Goal: Task Accomplishment & Management: Manage account settings

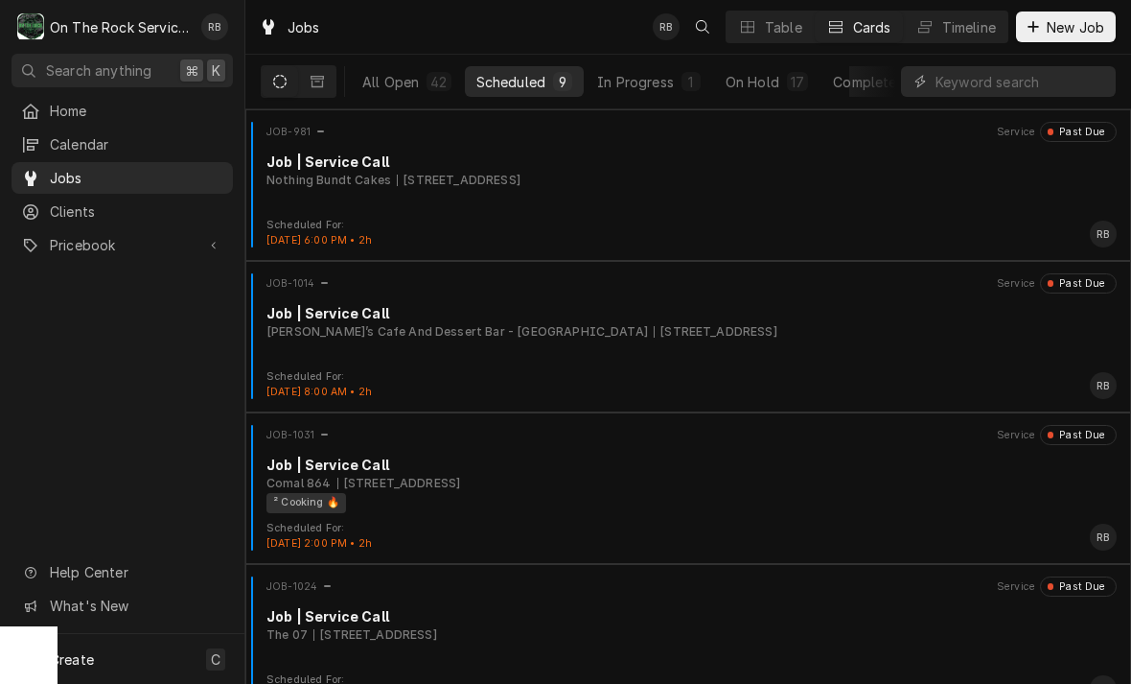
click at [659, 77] on div "In Progress" at bounding box center [635, 82] width 77 height 20
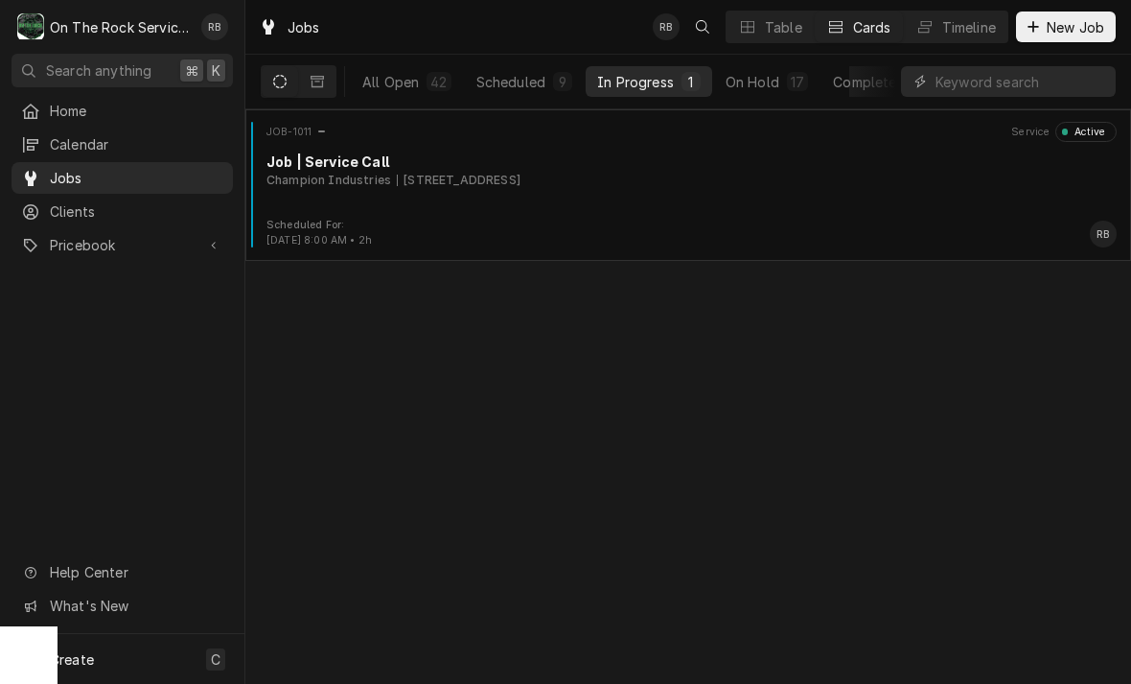
click at [362, 169] on div "Job | Service Call" at bounding box center [692, 161] width 850 height 20
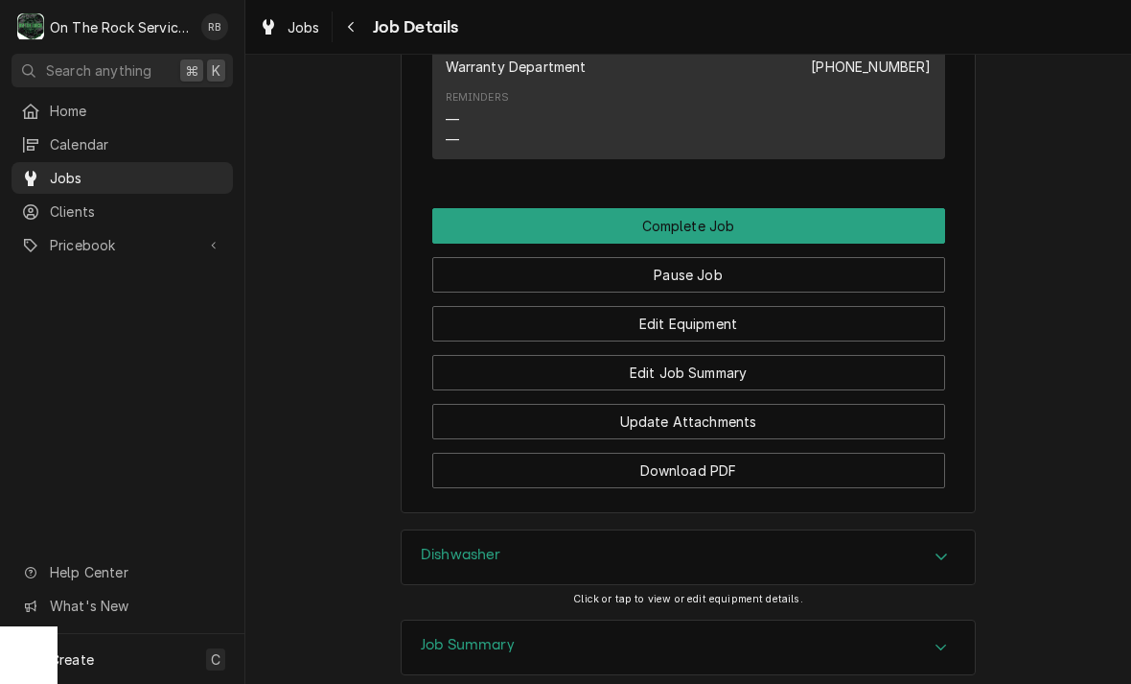
scroll to position [2035, 0]
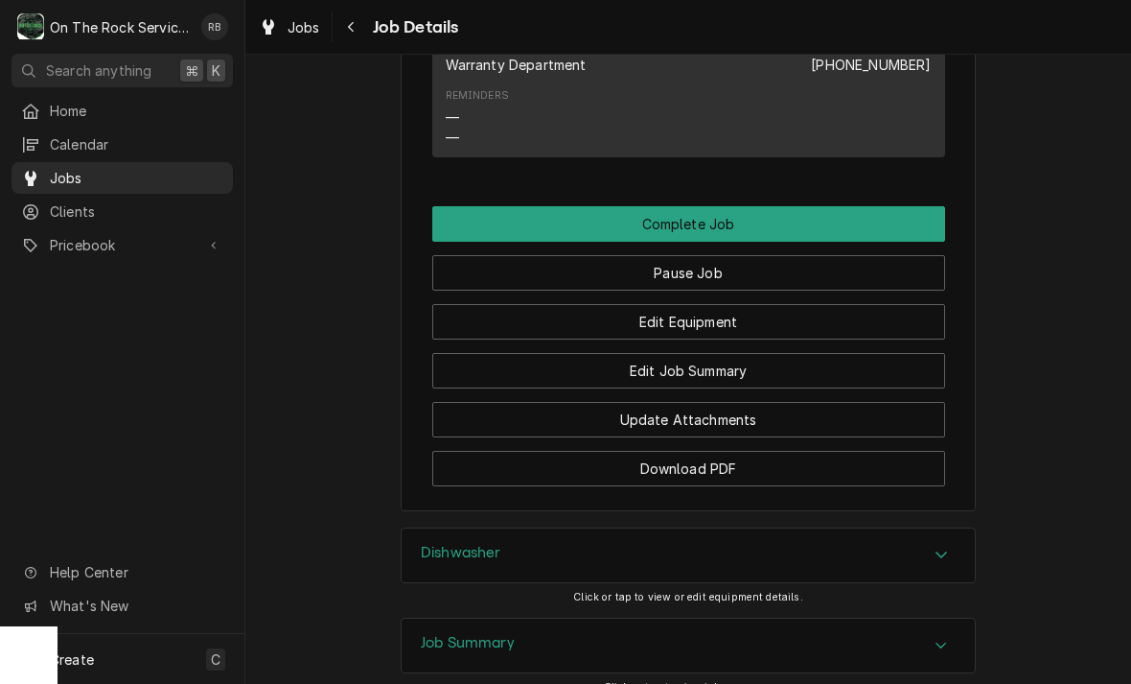
click at [786, 304] on button "Edit Equipment" at bounding box center [688, 321] width 513 height 35
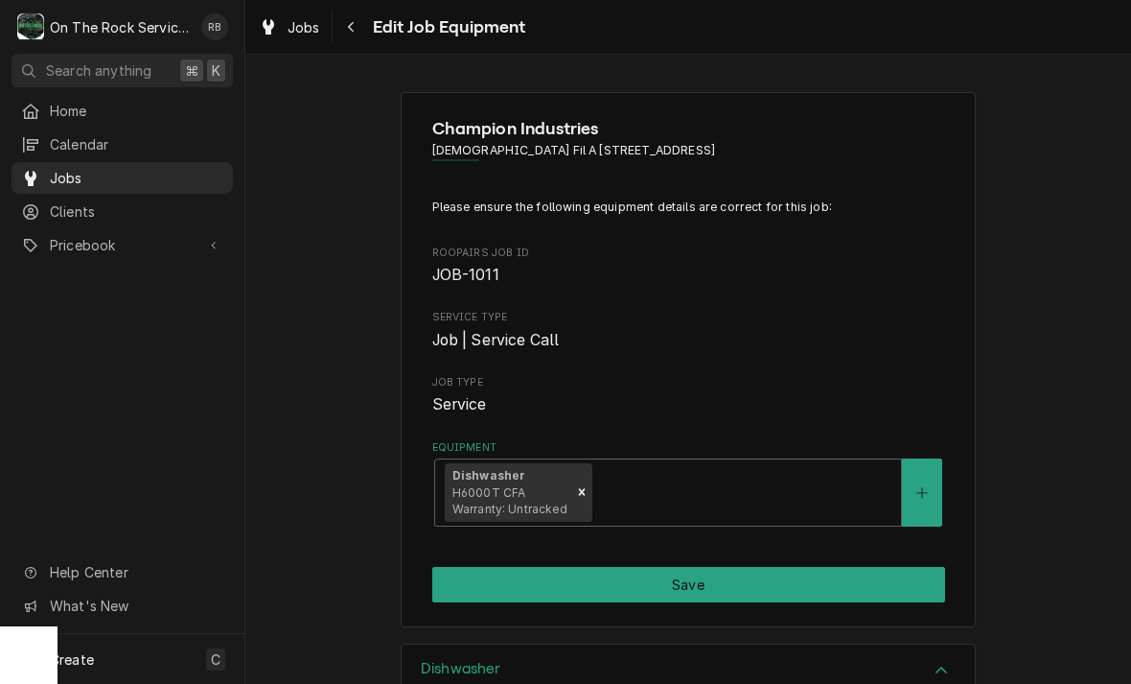
click at [345, 32] on div "Navigate back" at bounding box center [351, 26] width 19 height 19
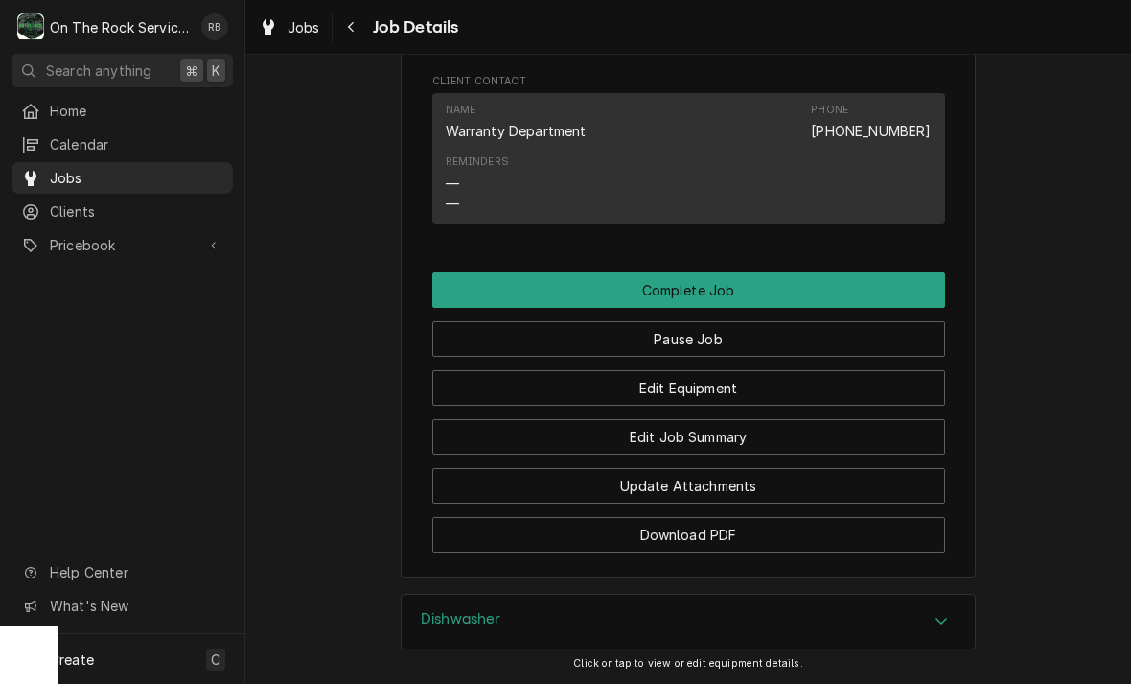
scroll to position [1991, 0]
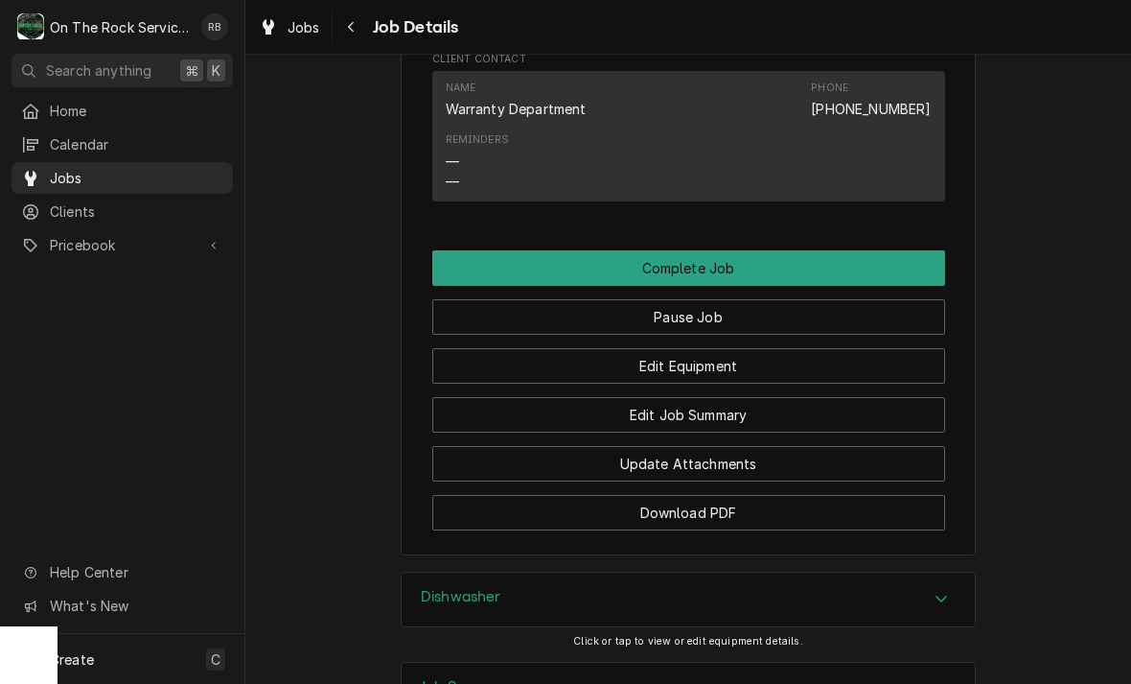
click at [787, 400] on button "Edit Job Summary" at bounding box center [688, 414] width 513 height 35
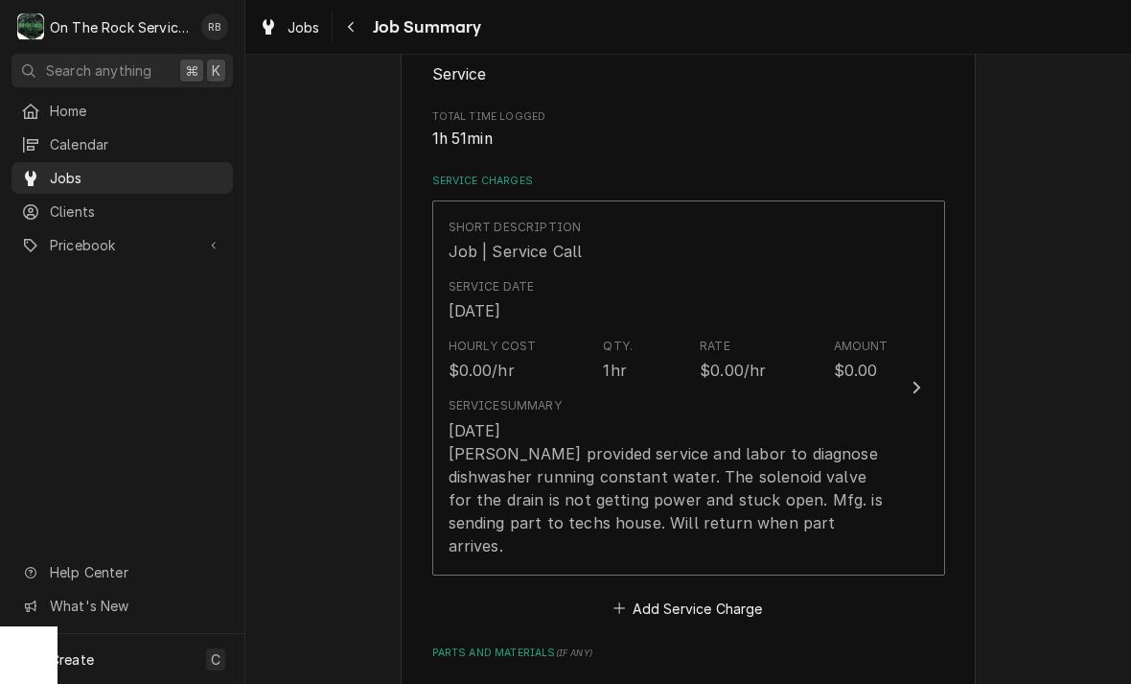
click at [928, 371] on button "Short Description Job | Service Call Service Date Aug 21, 2025 Hourly Cost $0.0…" at bounding box center [688, 387] width 513 height 375
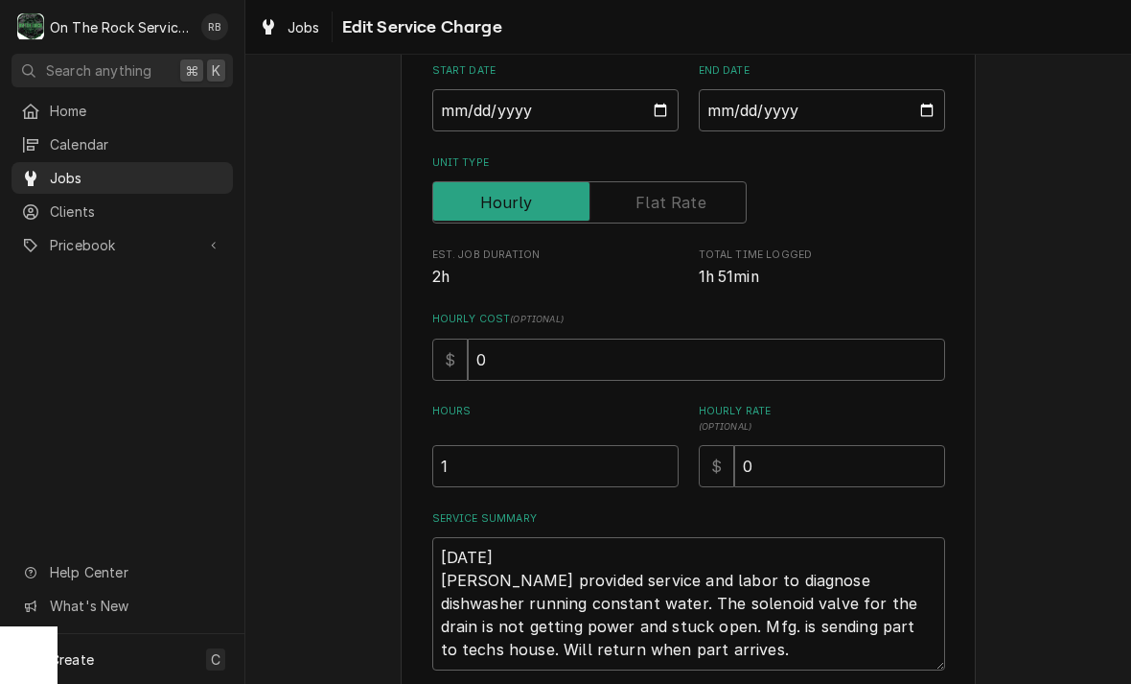
scroll to position [270, 0]
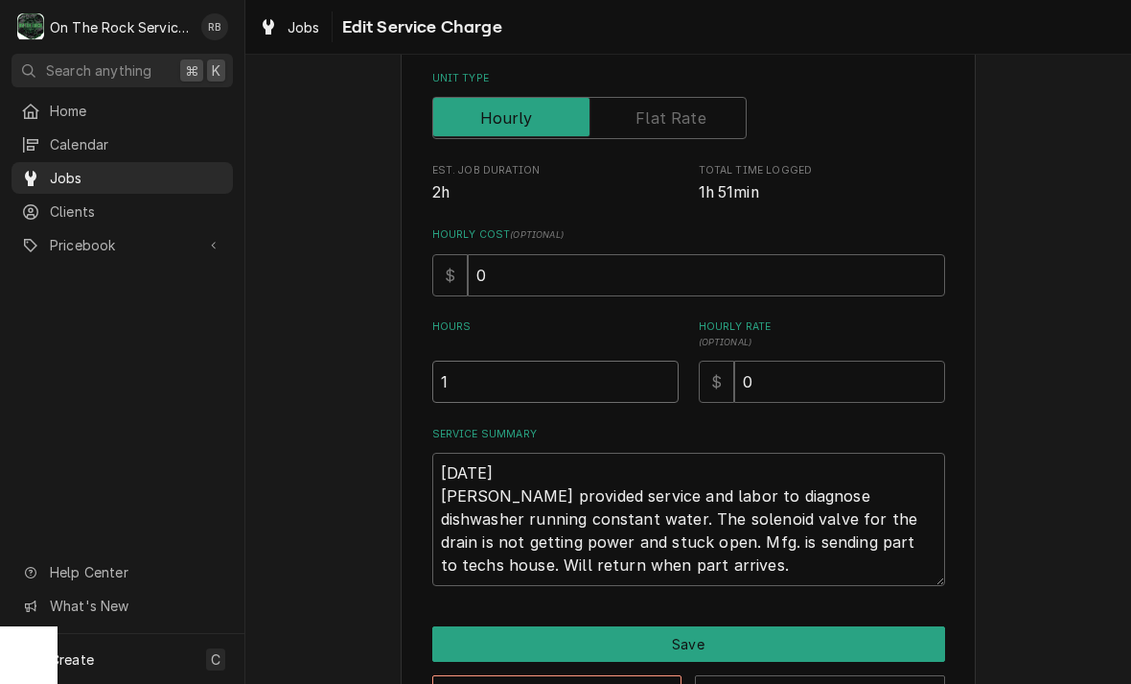
click at [480, 384] on input "1" at bounding box center [555, 381] width 246 height 42
type textarea "x"
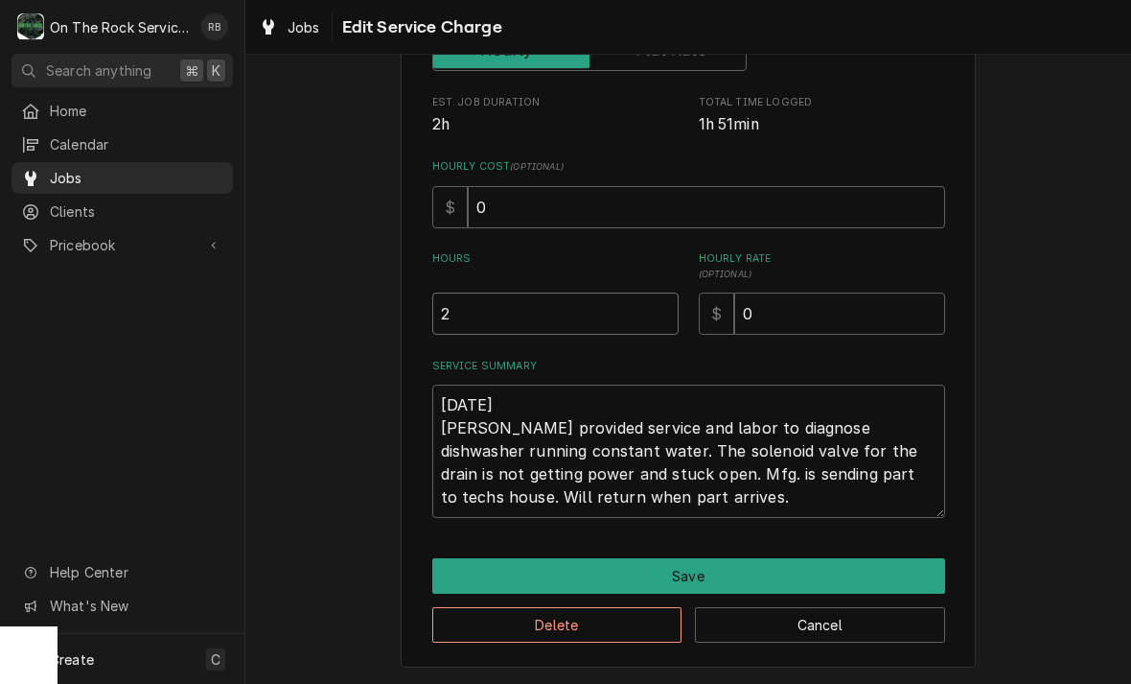
scroll to position [337, 0]
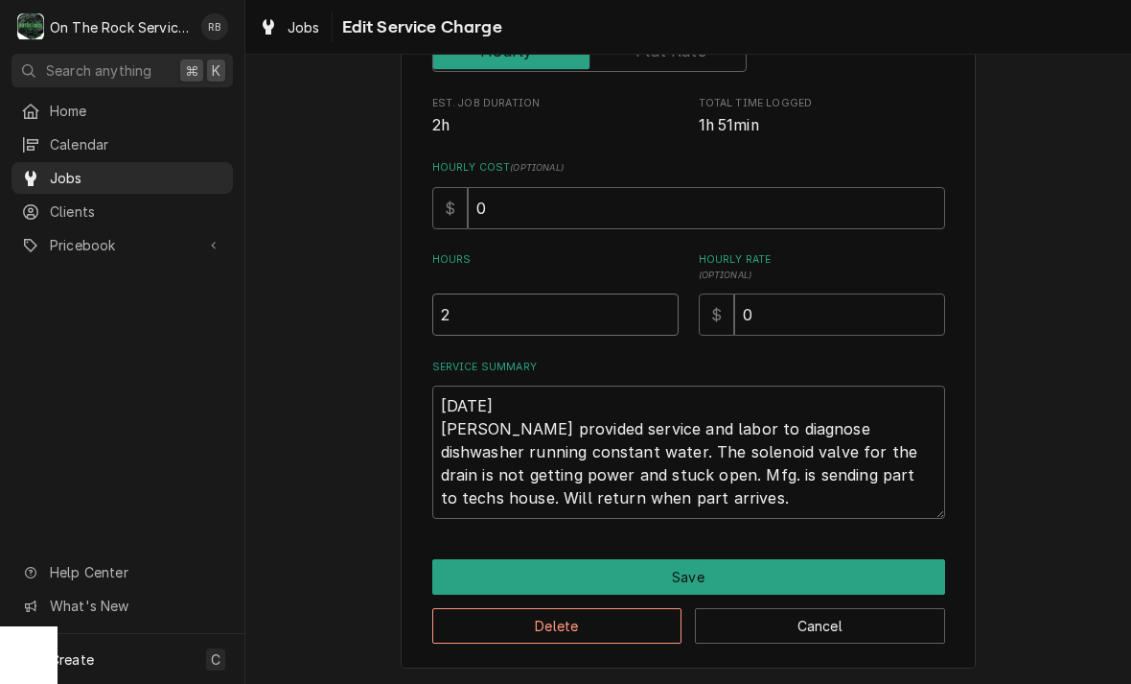
type input "2"
click at [675, 491] on textarea "[DATE] [PERSON_NAME] provided service and labor to diagnose dishwasher running …" at bounding box center [688, 451] width 513 height 133
type textarea "x"
type textarea "[DATE] [PERSON_NAME] provided service and labor to diagnose dishwasher running …"
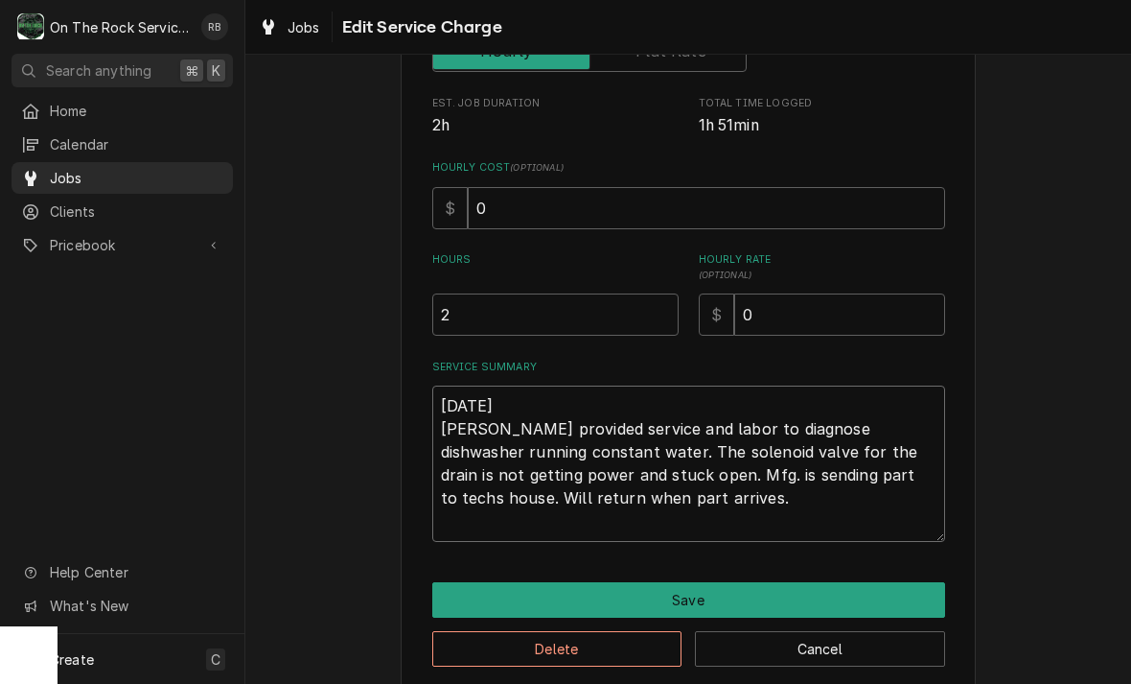
type textarea "x"
type textarea "8/21/2025 Ray provided service and labor to diagnose dishwasher running constan…"
type textarea "x"
type textarea "8/21/2025 Ray provided service and labor to diagnose dishwasher running constan…"
type textarea "x"
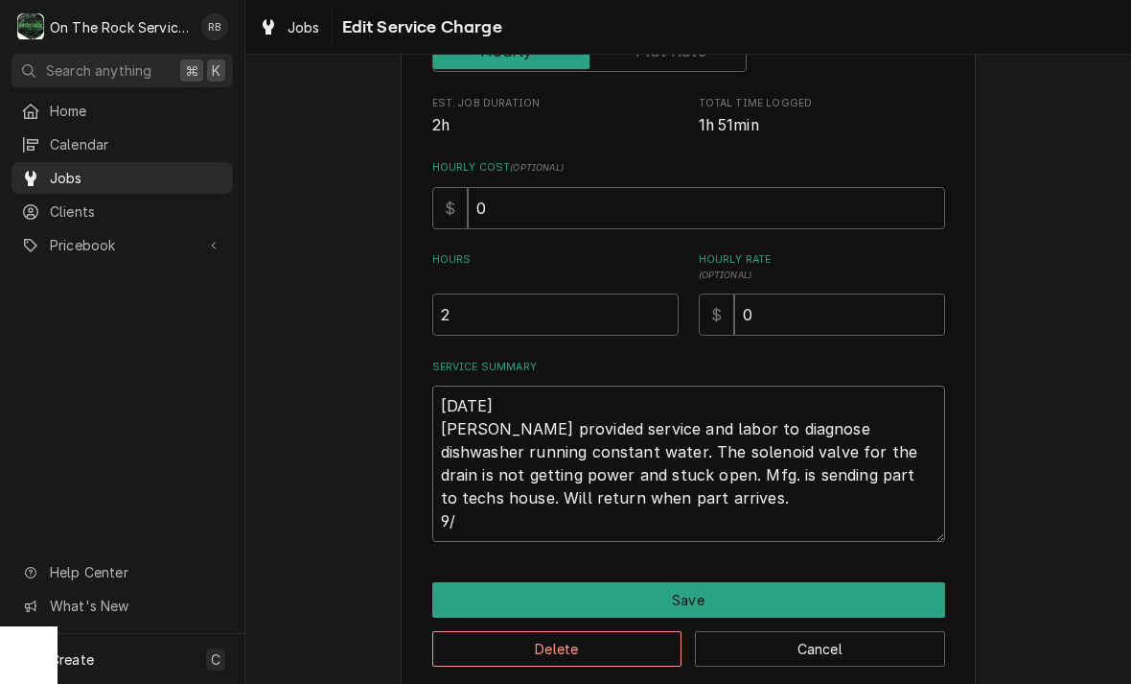
type textarea "8/21/2025 Ray provided service and labor to diagnose dishwasher running constan…"
type textarea "x"
type textarea "8/21/2025 Ray provided service and labor to diagnose dishwasher running constan…"
type textarea "x"
type textarea "8/21/2025 Ray provided service and labor to diagnose dishwasher running constan…"
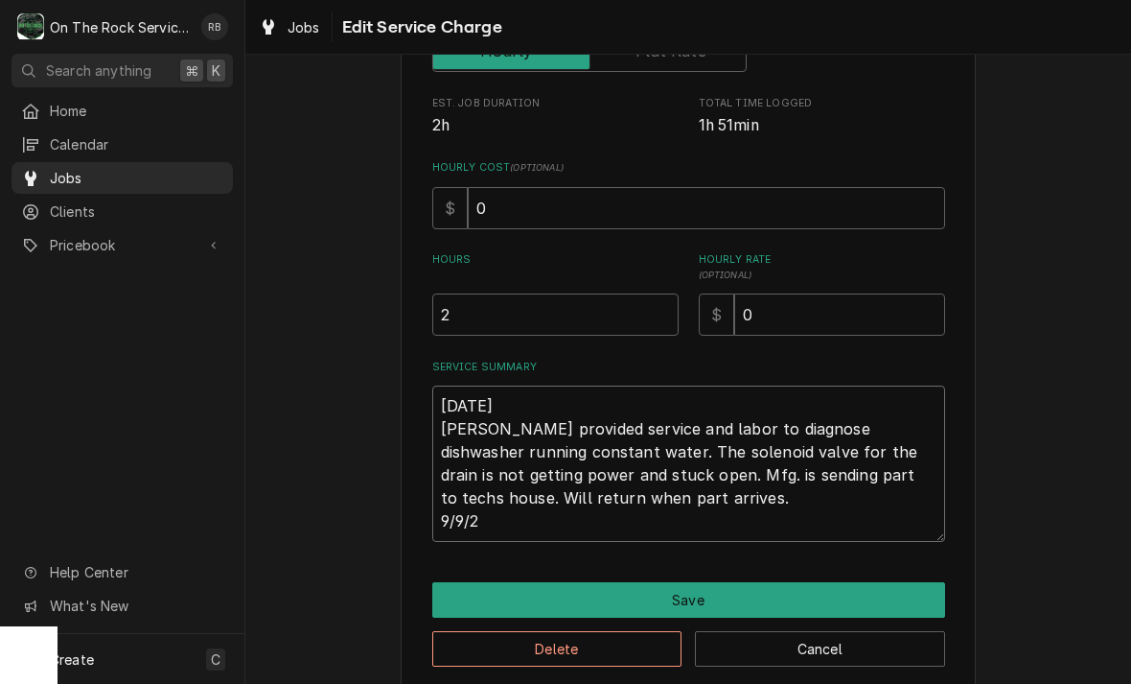
type textarea "x"
type textarea "8/21/2025 Ray provided service and labor to diagnose dishwasher running constan…"
type textarea "x"
type textarea "8/21/2025 Ray provided service and labor to diagnose dishwasher running constan…"
type textarea "x"
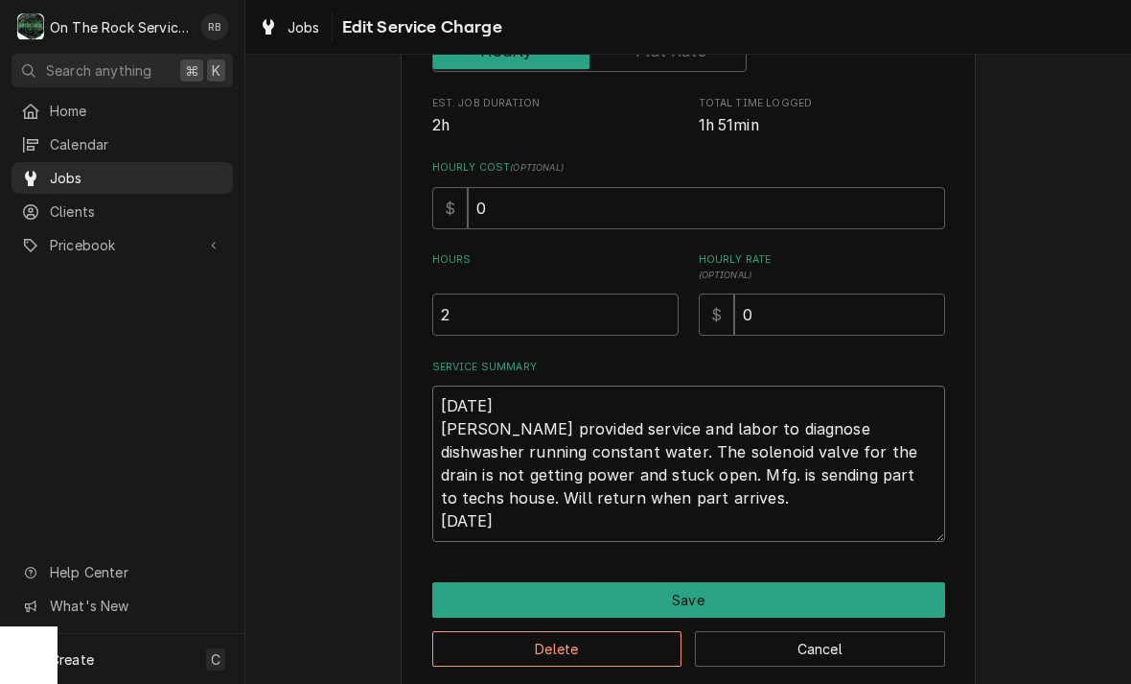
type textarea "8/21/2025 Ray provided service and labor to diagnose dishwasher running constan…"
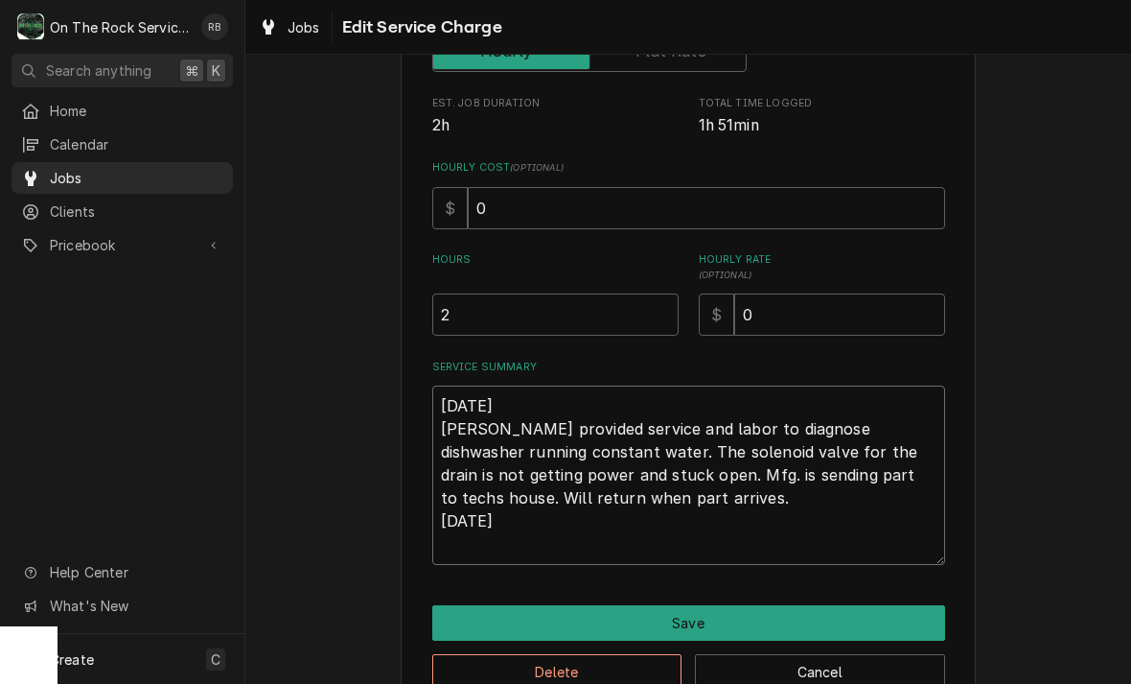
click at [502, 511] on textarea "8/21/2025 Ray provided service and labor to diagnose dishwasher running constan…" at bounding box center [688, 474] width 513 height 179
click at [438, 508] on textarea "8/21/2025 Ray provided service and labor to diagnose dishwasher running constan…" at bounding box center [688, 474] width 513 height 179
type textarea "x"
type textarea "8/21/2025 Ray provided service and labor to diagnose dishwasher running constan…"
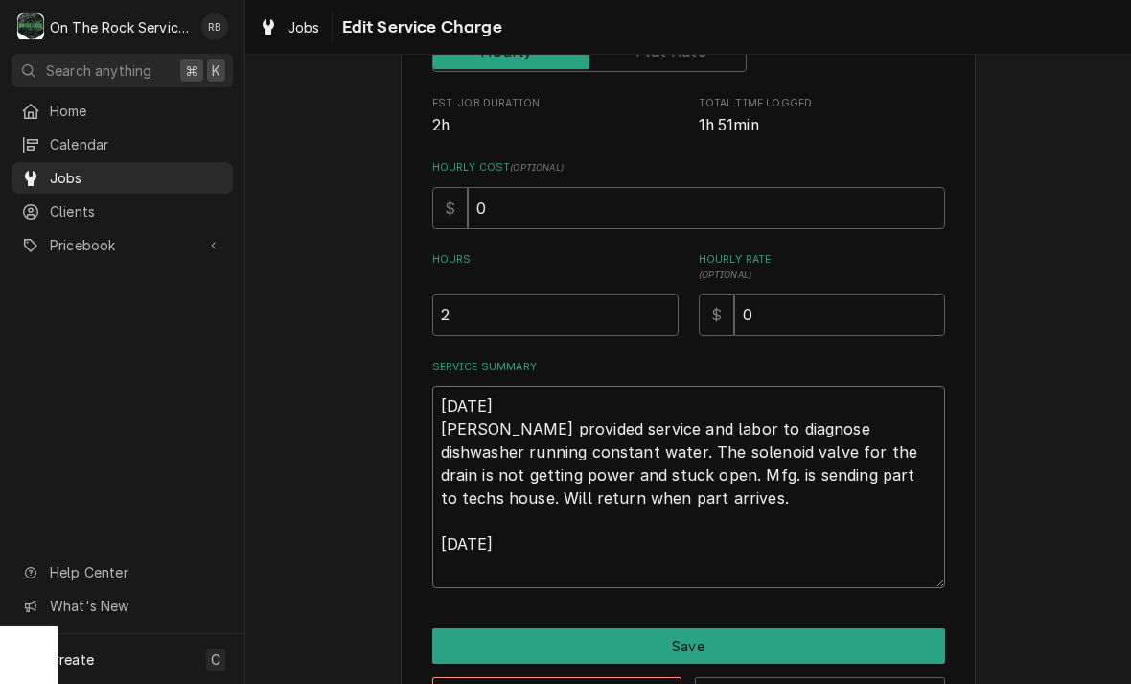
click at [482, 535] on textarea "8/21/2025 Ray provided service and labor to diagnose dishwasher running constan…" at bounding box center [688, 486] width 513 height 202
click at [499, 545] on textarea "8/21/2025 Ray provided service and labor to diagnose dishwasher running constan…" at bounding box center [688, 486] width 513 height 202
type textarea "x"
type textarea "8/21/2025 Ray provided service and labor to diagnose dishwasher running constan…"
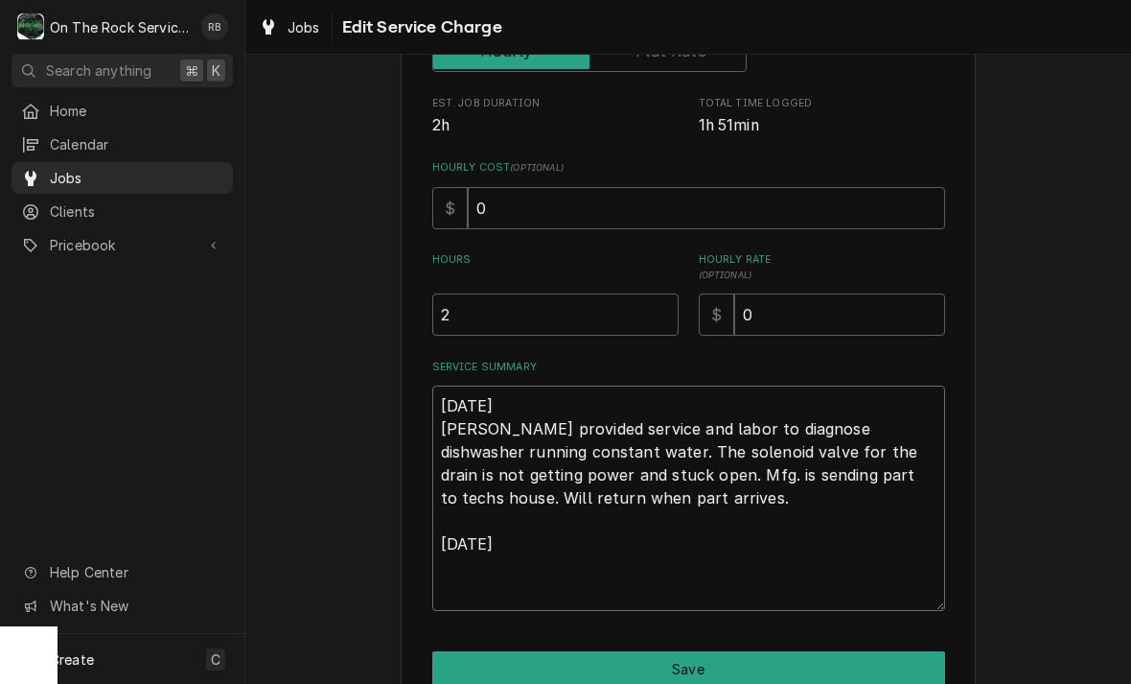
type textarea "x"
type textarea "8/21/2025 Ray provided service and labor to diagnose dishwasher running constan…"
type textarea "x"
type textarea "8/21/2025 Ray provided service and labor to diagnose dishwasher running constan…"
type textarea "x"
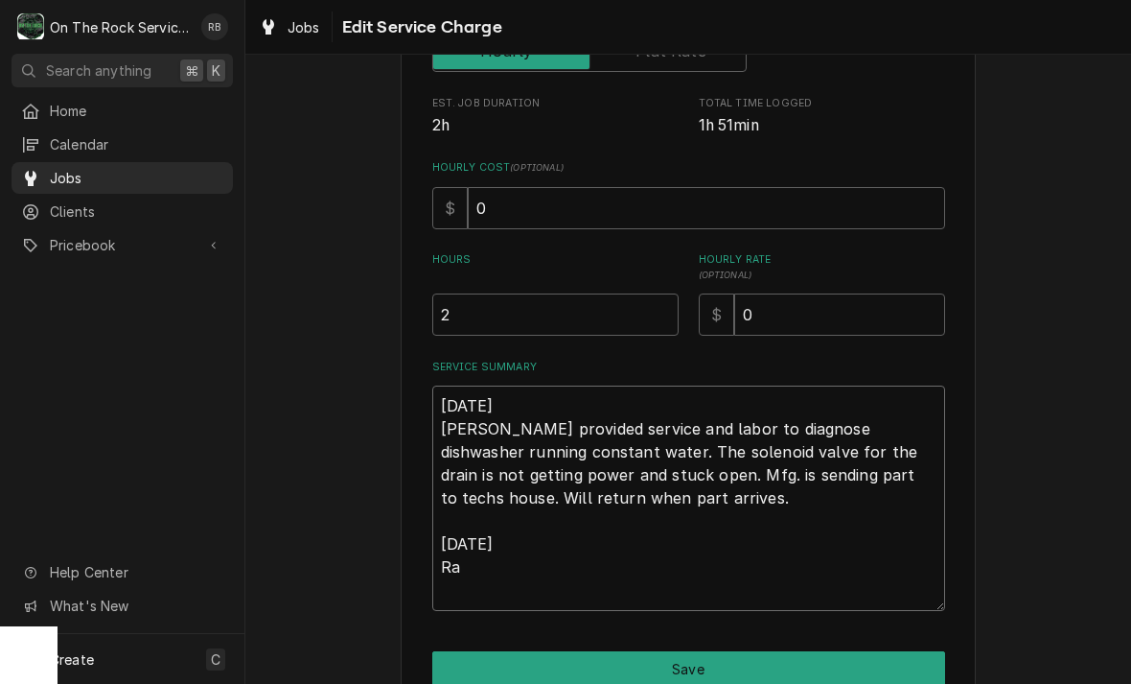
type textarea "8/21/2025 Ray provided service and labor to diagnose dishwasher running constan…"
type textarea "x"
type textarea "8/21/2025 Ray provided service and labor to diagnose dishwasher running constan…"
type textarea "x"
type textarea "8/21/2025 Ray provided service and labor to diagnose dishwasher running constan…"
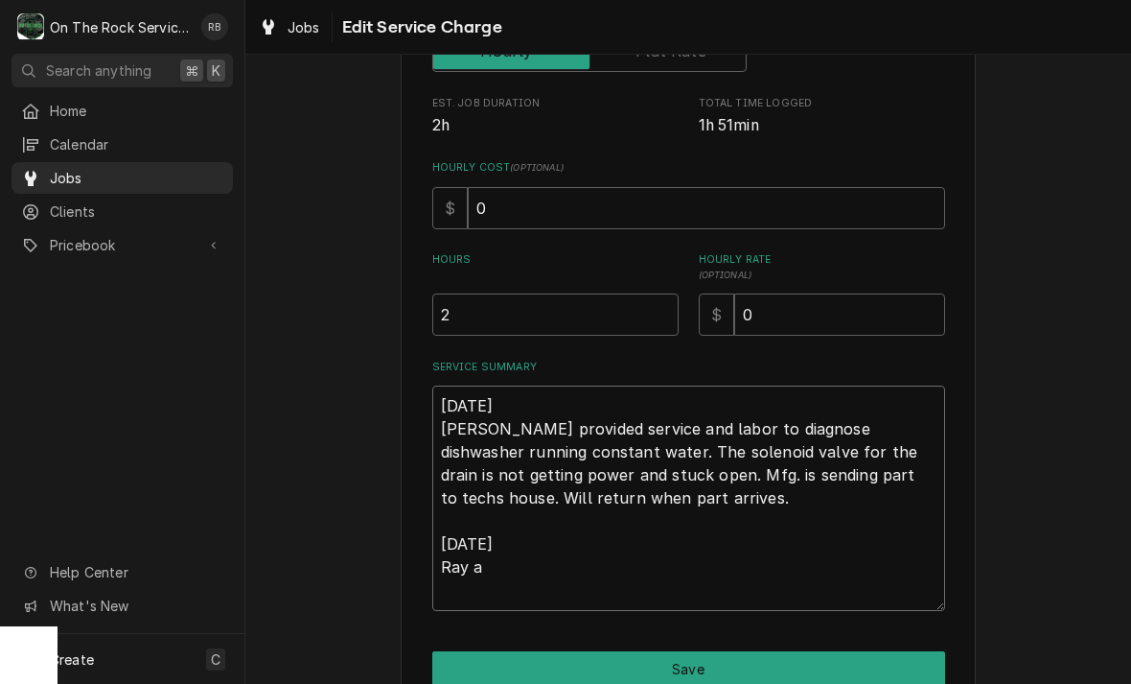
type textarea "x"
type textarea "8/21/2025 Ray provided service and labor to diagnose dishwasher running constan…"
type textarea "x"
type textarea "8/21/2025 Ray provided service and labor to diagnose dishwasher running constan…"
type textarea "x"
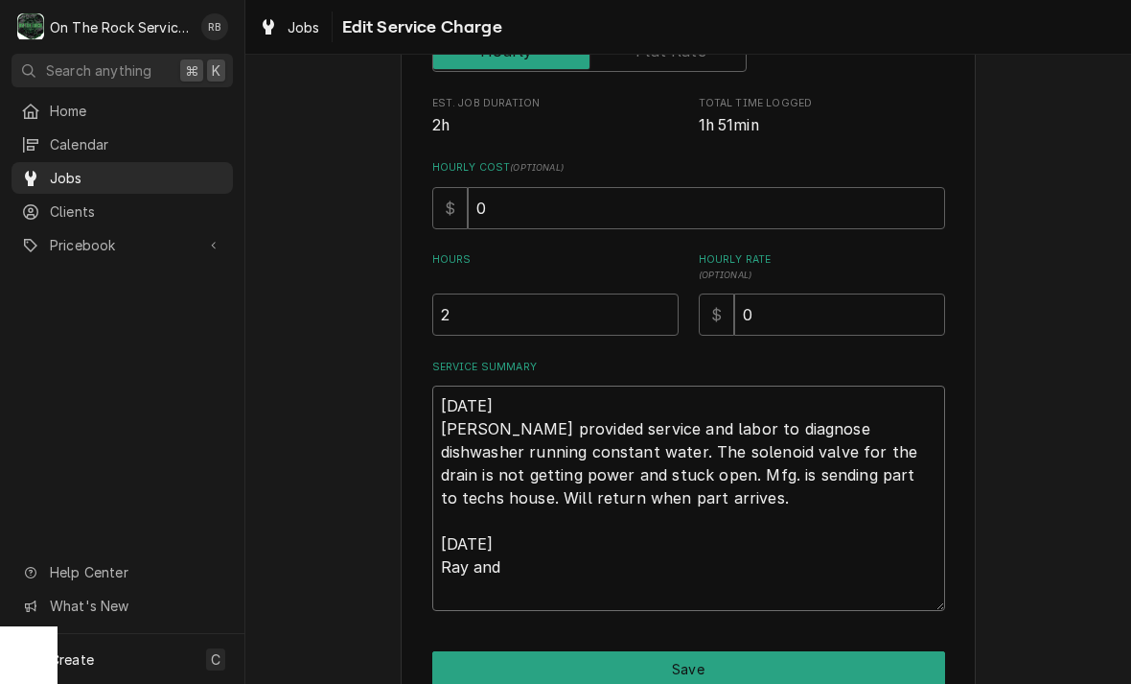
type textarea "8/21/2025 Ray provided service and labor to diagnose dishwasher running constan…"
type textarea "x"
type textarea "8/21/2025 Ray provided service and labor to diagnose dishwasher running constan…"
type textarea "x"
type textarea "8/21/2025 Ray provided service and labor to diagnose dishwasher running constan…"
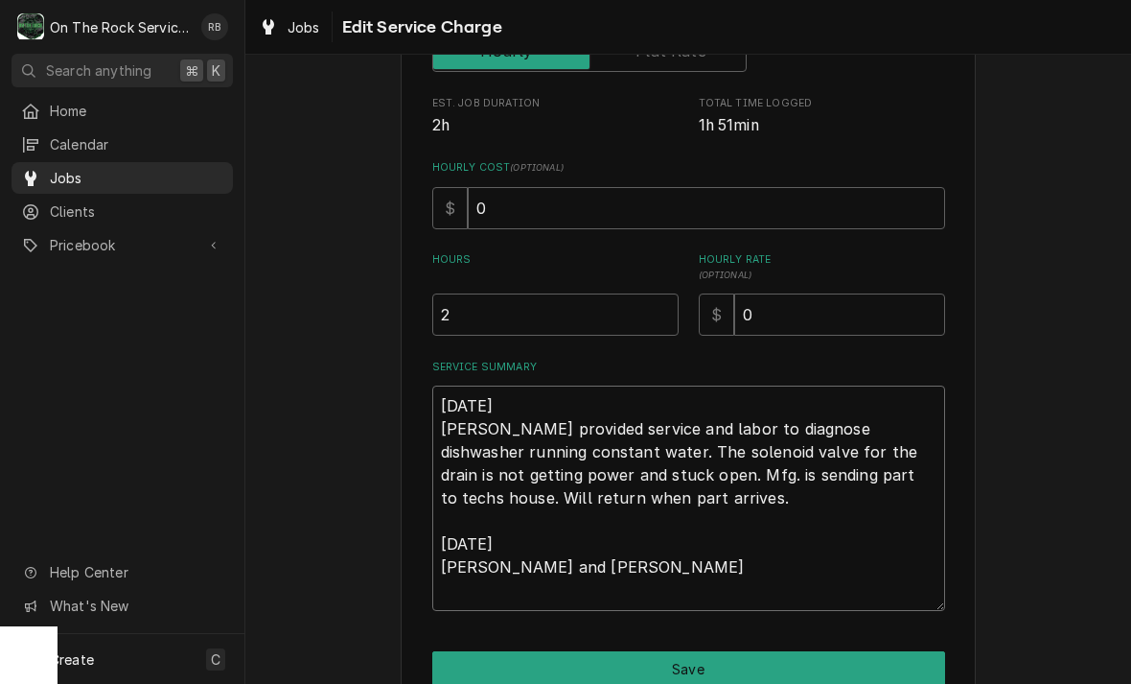
type textarea "x"
type textarea "8/21/2025 Ray provided service and labor to diagnose dishwasher running constan…"
type textarea "x"
type textarea "8/21/2025 Ray provided service and labor to diagnose dishwasher running constan…"
type textarea "x"
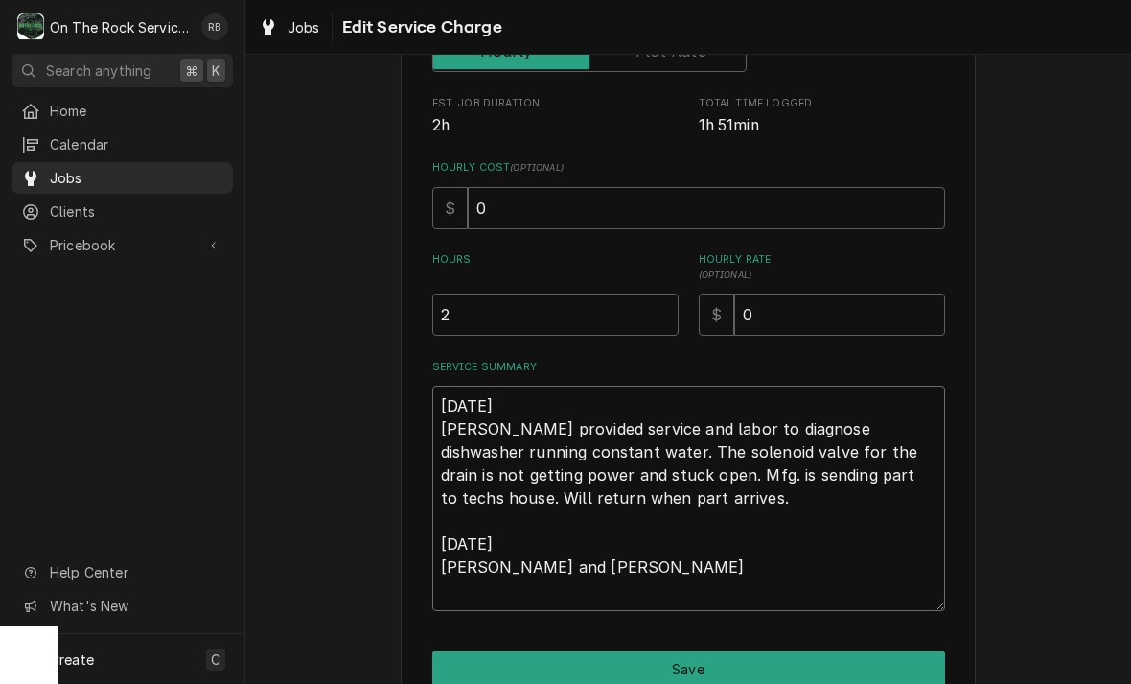
type textarea "8/21/2025 Ray provided service and labor to diagnose dishwasher running constan…"
type textarea "x"
type textarea "8/21/2025 Ray provided service and labor to diagnose dishwasher running constan…"
type textarea "x"
type textarea "8/21/2025 Ray provided service and labor to diagnose dishwasher running constan…"
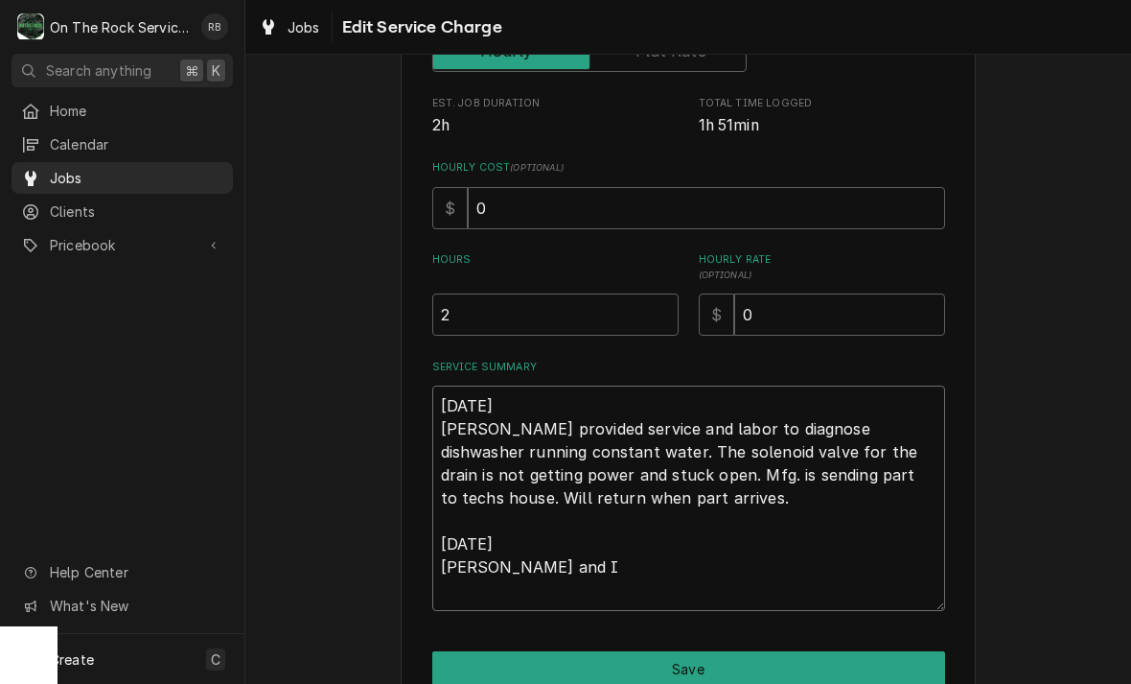
type textarea "x"
type textarea "8/21/2025 Ray provided service and labor to diagnose dishwasher running constan…"
type textarea "x"
type textarea "8/21/2025 Ray provided service and labor to diagnose dishwasher running constan…"
type textarea "x"
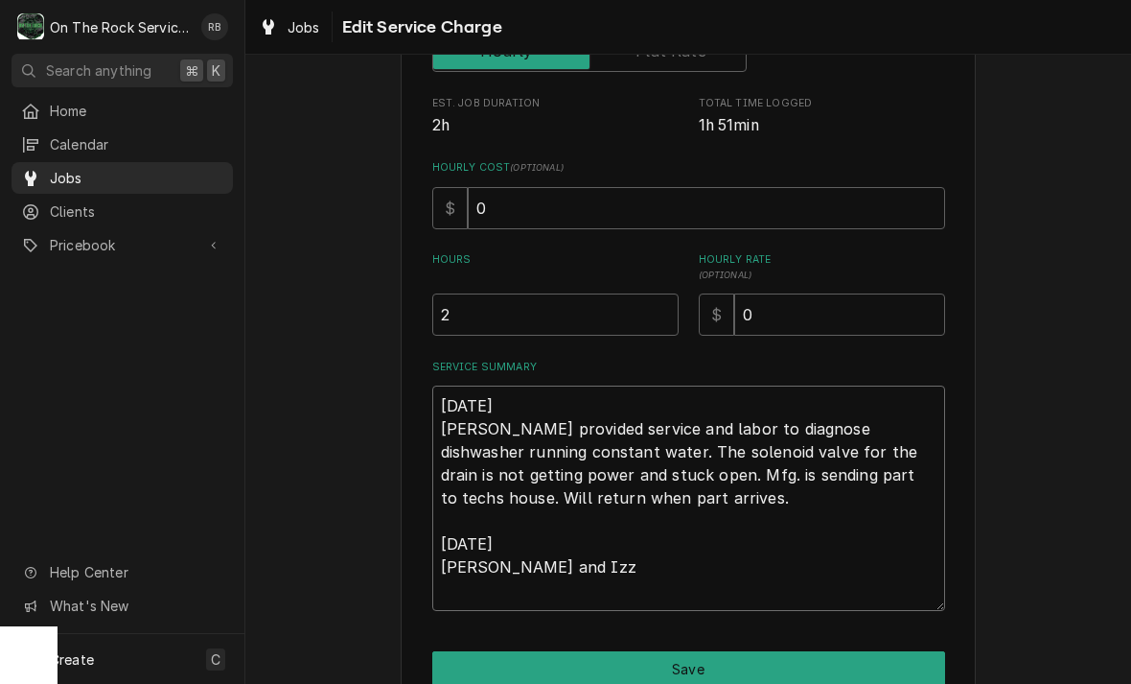
type textarea "8/21/2025 Ray provided service and labor to diagnose dishwasher running constan…"
type textarea "x"
type textarea "8/21/2025 Ray provided service and labor to diagnose dishwasher running constan…"
type textarea "x"
type textarea "8/21/2025 Ray provided service and labor to diagnose dishwasher running constan…"
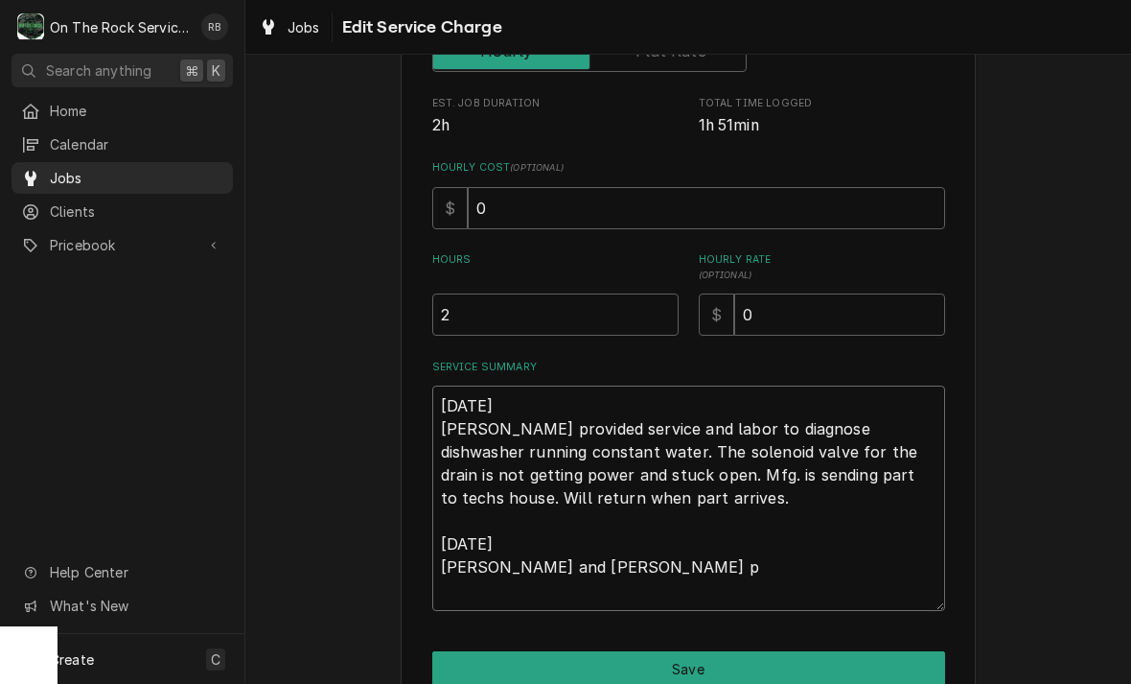
type textarea "x"
type textarea "8/21/2025 Ray provided service and labor to diagnose dishwasher running constan…"
type textarea "x"
type textarea "8/21/2025 Ray provided service and labor to diagnose dishwasher running constan…"
type textarea "x"
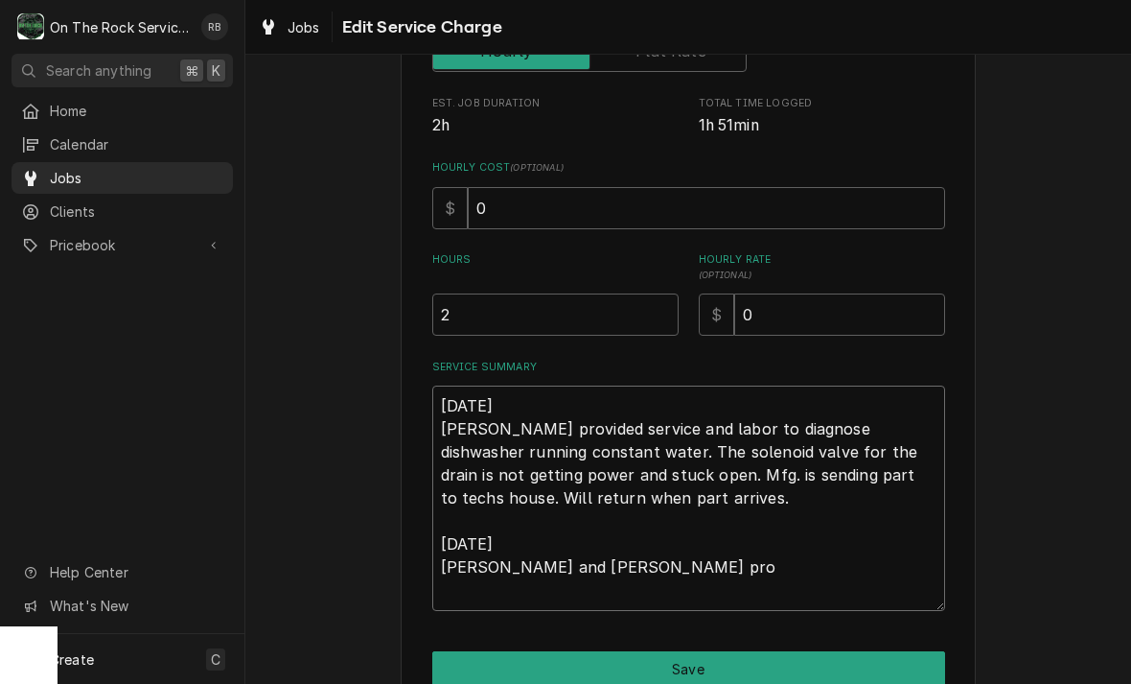
type textarea "8/21/2025 Ray provided service and labor to diagnose dishwasher running constan…"
type textarea "x"
type textarea "8/21/2025 Ray provided service and labor to diagnose dishwasher running constan…"
type textarea "x"
type textarea "8/21/2025 Ray provided service and labor to diagnose dishwasher running constan…"
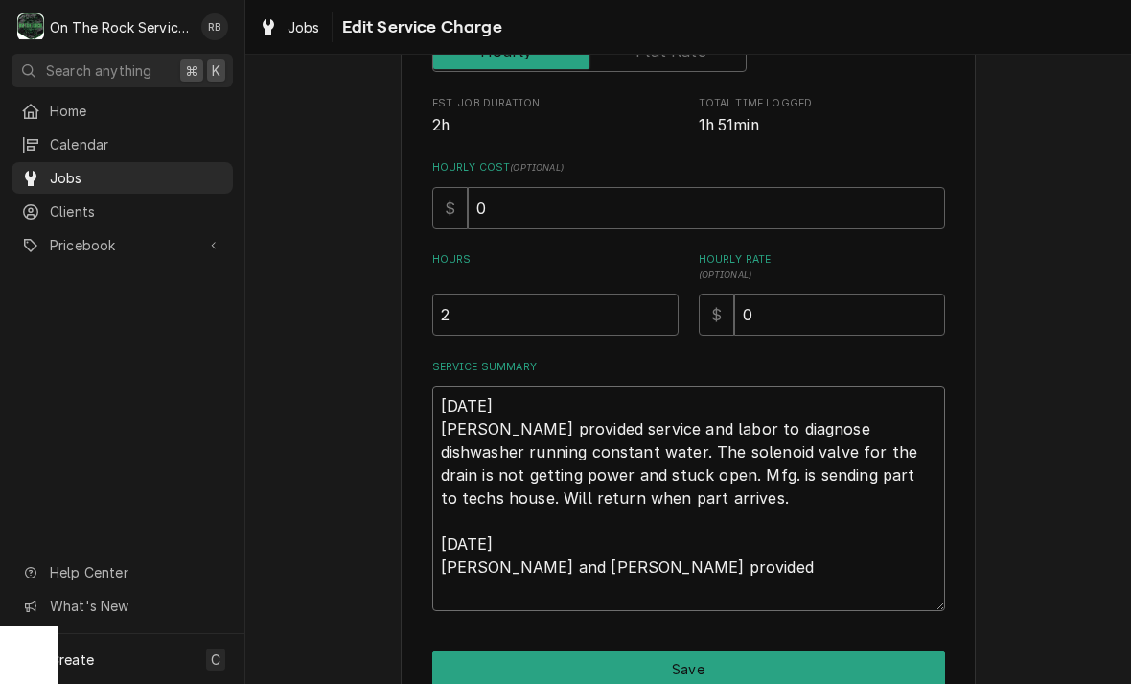
type textarea "x"
type textarea "8/21/2025 Ray provided service and labor to diagnose dishwasher running constan…"
type textarea "x"
type textarea "8/21/2025 Ray provided service and labor to diagnose dishwasher running constan…"
type textarea "x"
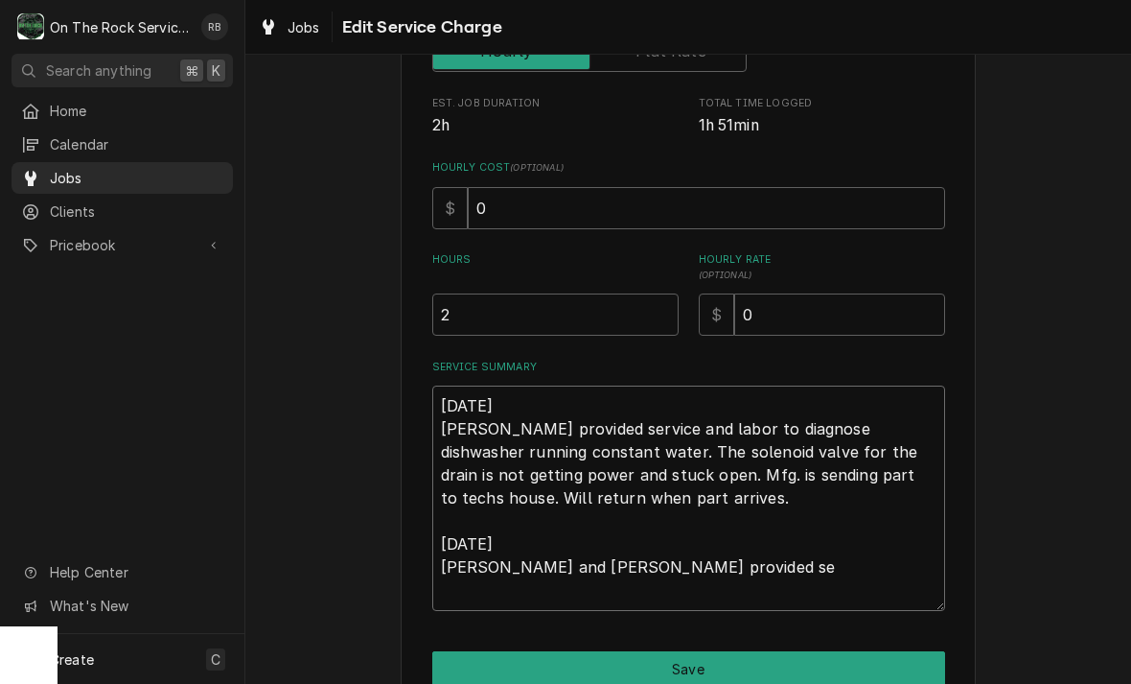
type textarea "8/21/2025 Ray provided service and labor to diagnose dishwasher running constan…"
type textarea "x"
type textarea "8/21/2025 Ray provided service and labor to diagnose dishwasher running constan…"
type textarea "x"
type textarea "8/21/2025 Ray provided service and labor to diagnose dishwasher running constan…"
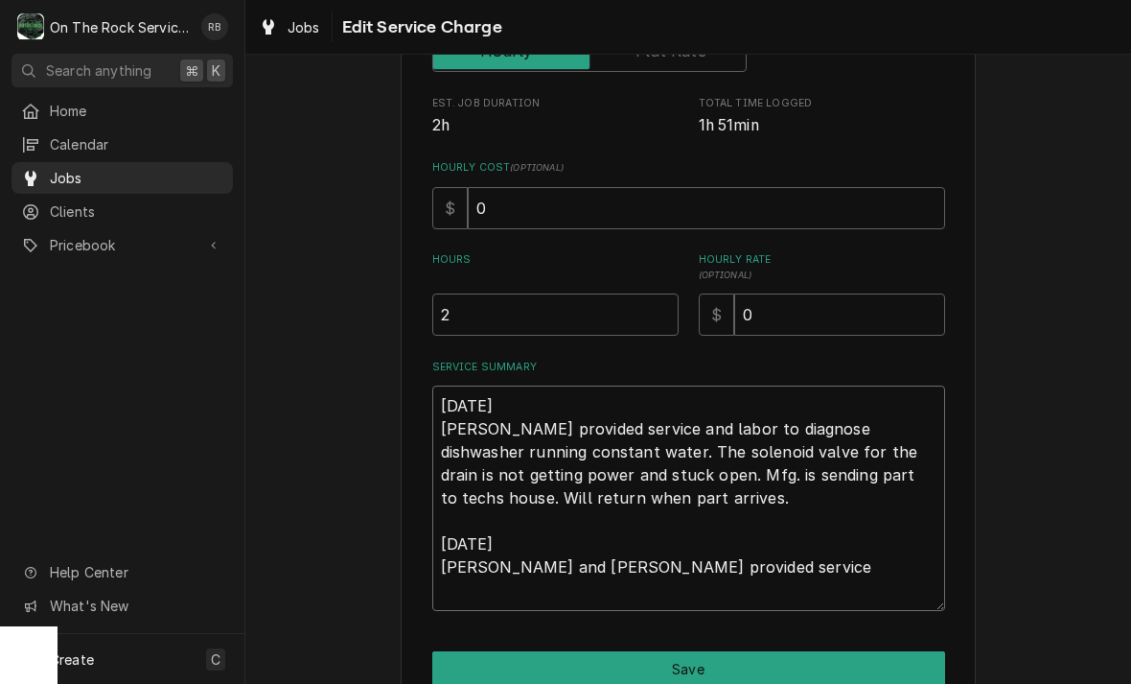
type textarea "x"
type textarea "8/21/2025 Ray provided service and labor to diagnose dishwasher running constan…"
type textarea "x"
type textarea "8/21/2025 Ray provided service and labor to diagnose dishwasher running constan…"
type textarea "x"
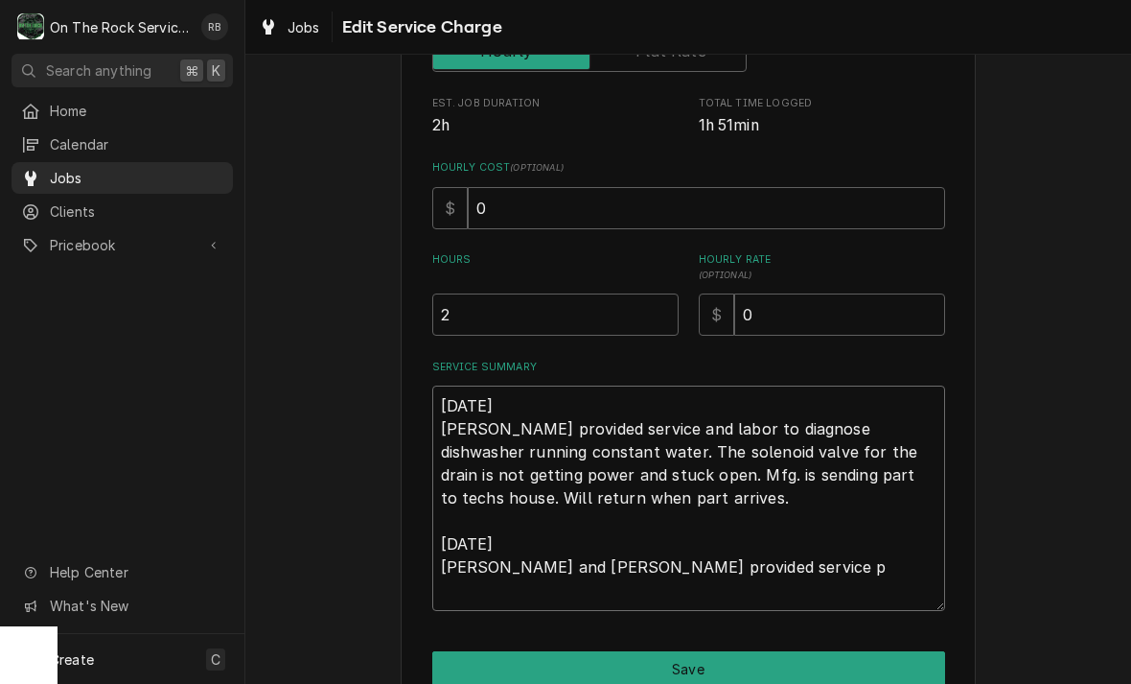
type textarea "8/21/2025 Ray provided service and labor to diagnose dishwasher running constan…"
type textarea "x"
type textarea "8/21/2025 Ray provided service and labor to diagnose dishwasher running constan…"
type textarea "x"
type textarea "8/21/2025 Ray provided service and labor to diagnose dishwasher running constan…"
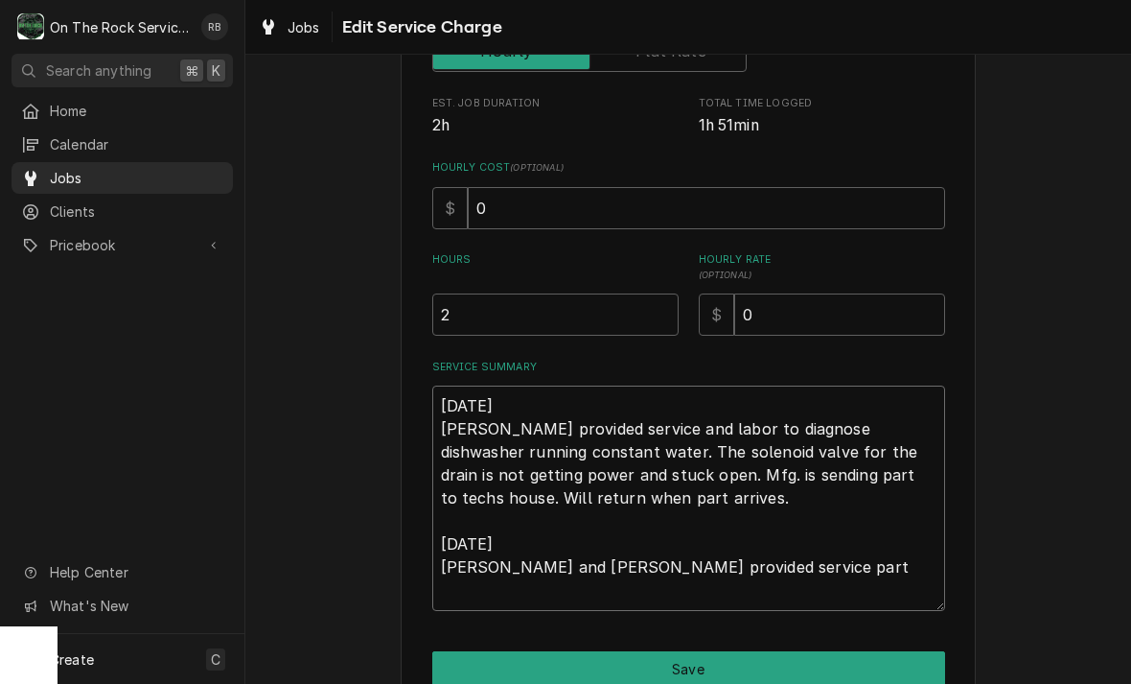
type textarea "x"
type textarea "8/21/2025 Ray provided service and labor to diagnose dishwasher running constan…"
type textarea "x"
type textarea "8/21/2025 Ray provided service and labor to diagnose dishwasher running constan…"
type textarea "x"
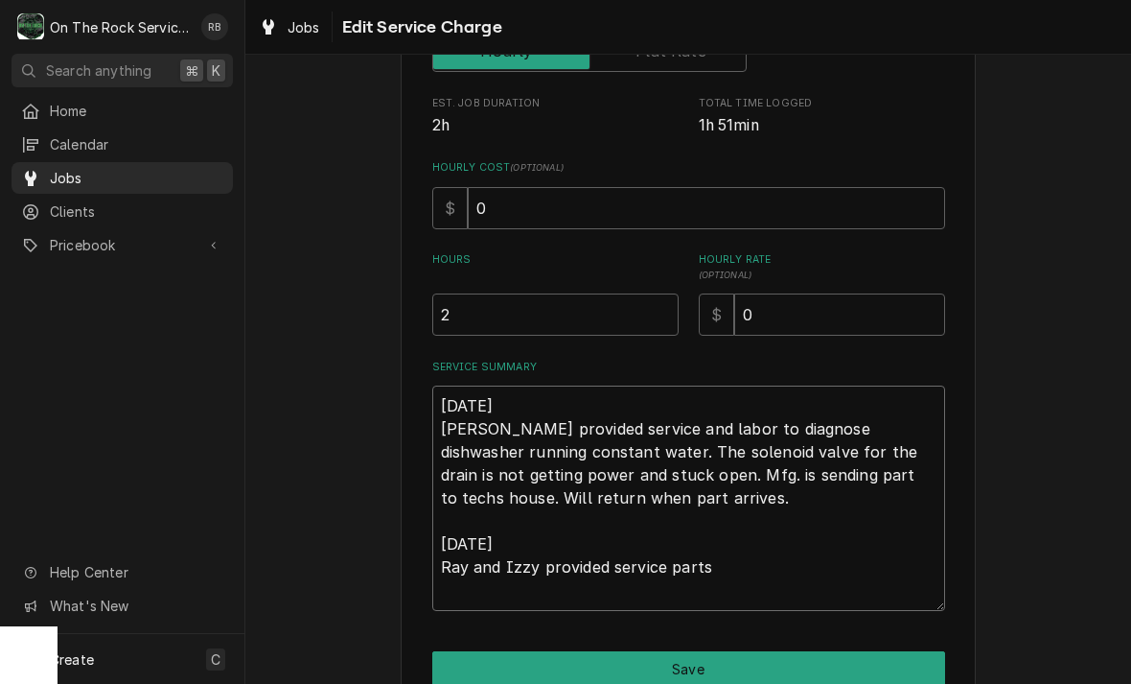
type textarea "8/21/2025 Ray provided service and labor to diagnose dishwasher running constan…"
type textarea "x"
type textarea "8/21/2025 Ray provided service and labor to diagnose dishwasher running constan…"
type textarea "x"
type textarea "8/21/2025 Ray provided service and labor to diagnose dishwasher running constan…"
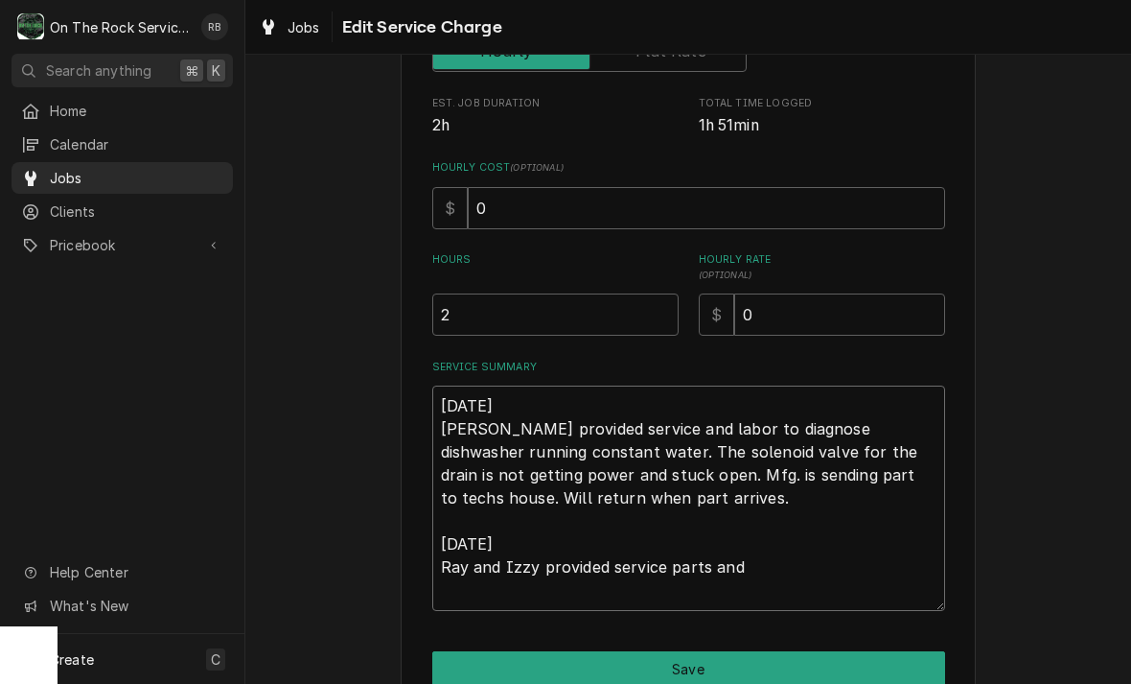
type textarea "x"
type textarea "8/21/2025 Ray provided service and labor to diagnose dishwasher running constan…"
type textarea "x"
type textarea "8/21/2025 Ray provided service and labor to diagnose dishwasher running constan…"
type textarea "x"
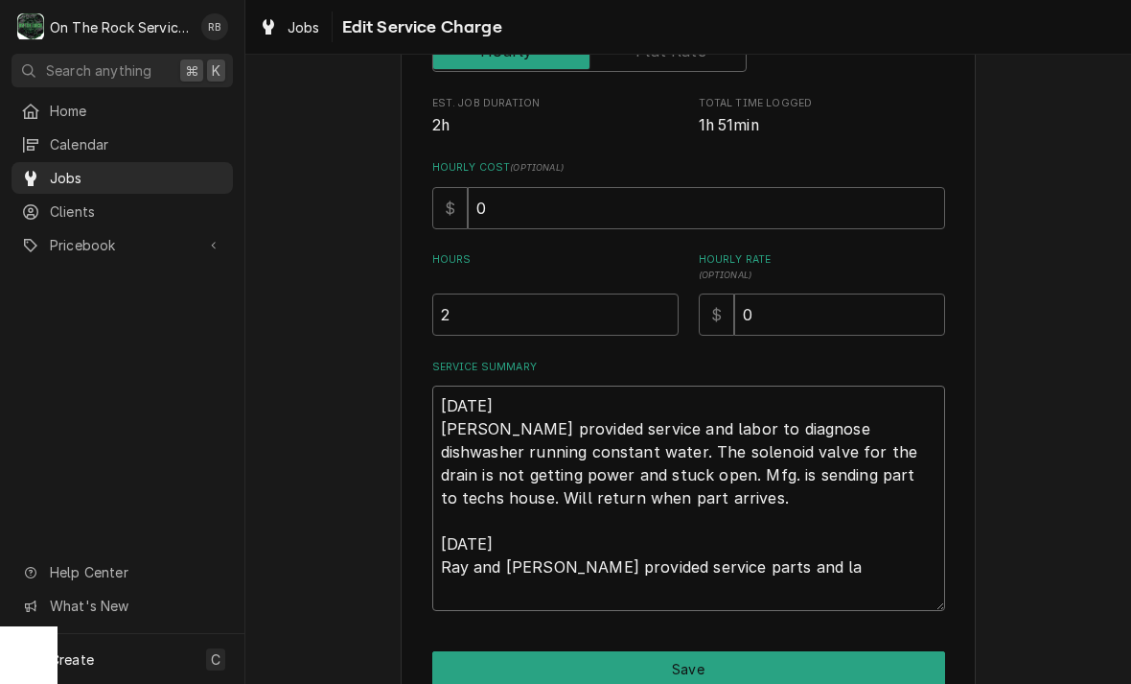
type textarea "8/21/2025 Ray provided service and labor to diagnose dishwasher running constan…"
type textarea "x"
type textarea "8/21/2025 Ray provided service and labor to diagnose dishwasher running constan…"
type textarea "x"
type textarea "8/21/2025 Ray provided service and labor to diagnose dishwasher running constan…"
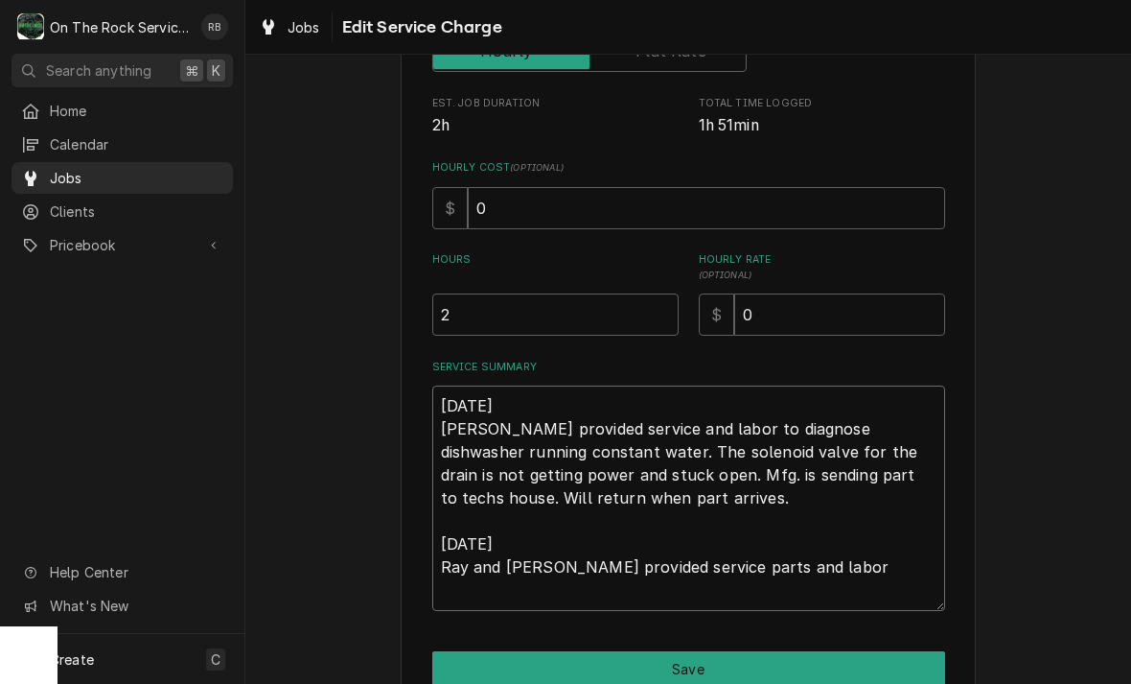
type textarea "x"
type textarea "8/21/2025 Ray provided service and labor to diagnose dishwasher running constan…"
type textarea "x"
type textarea "8/21/2025 Ray provided service and labor to diagnose dishwasher running constan…"
type textarea "x"
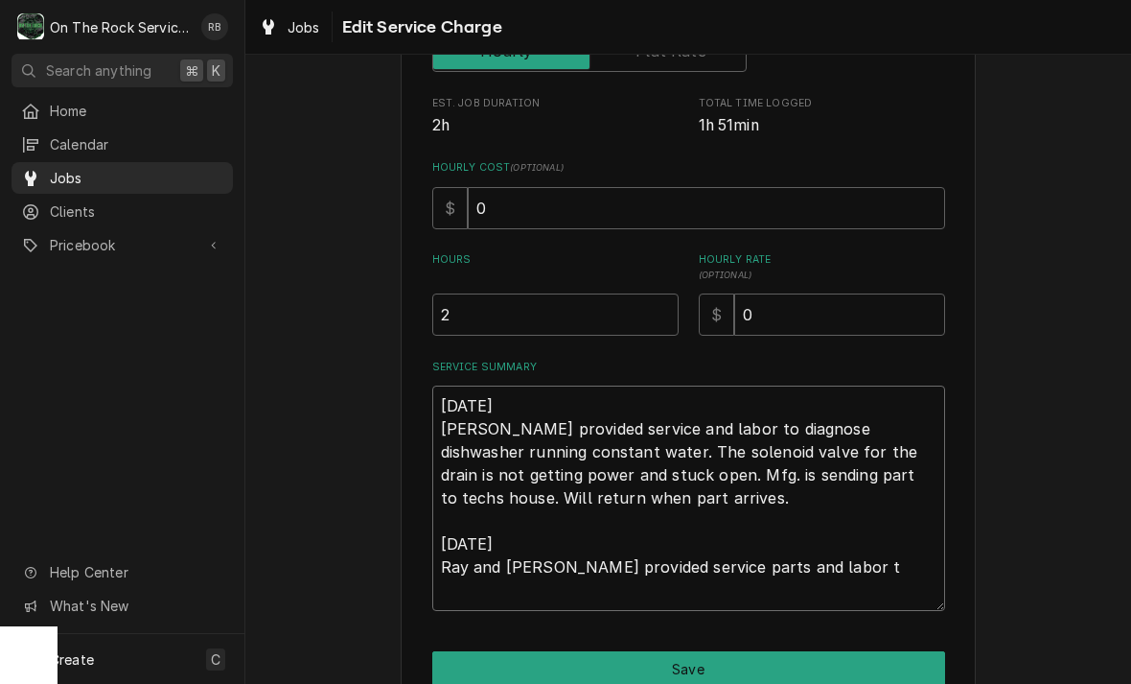
type textarea "8/21/2025 Ray provided service and labor to diagnose dishwasher running constan…"
type textarea "x"
type textarea "8/21/2025 Ray provided service and labor to diagnose dishwasher running constan…"
type textarea "x"
type textarea "8/21/2025 Ray provided service and labor to diagnose dishwasher running constan…"
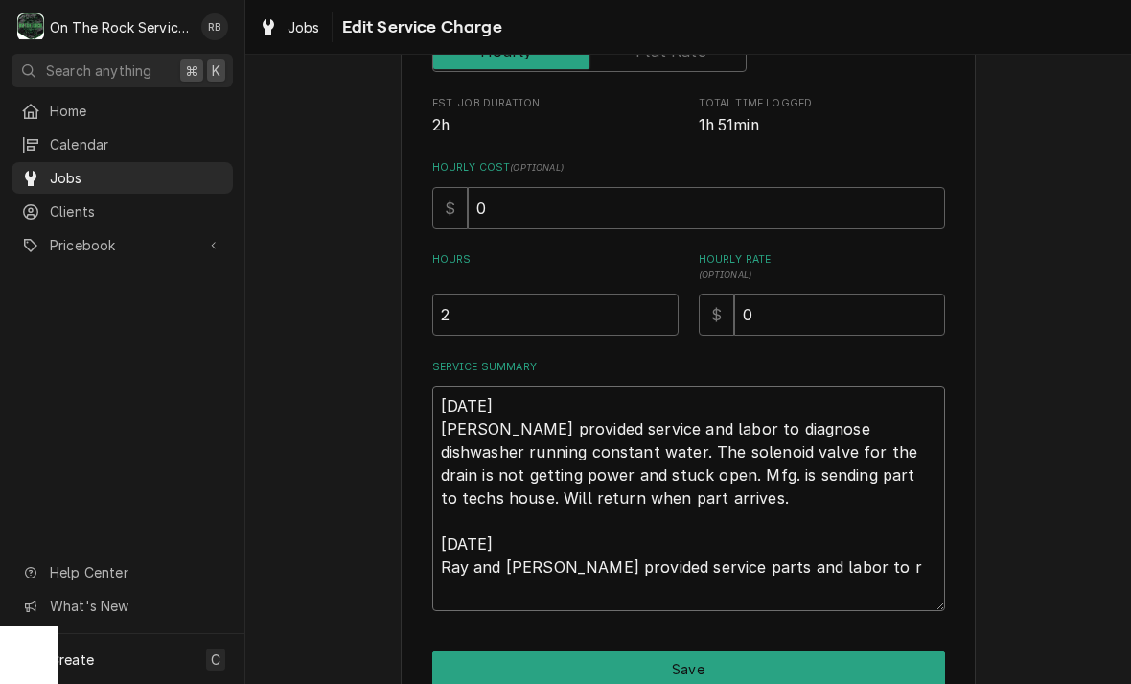
type textarea "x"
type textarea "8/21/2025 Ray provided service and labor to diagnose dishwasher running constan…"
type textarea "x"
type textarea "8/21/2025 Ray provided service and labor to diagnose dishwasher running constan…"
type textarea "x"
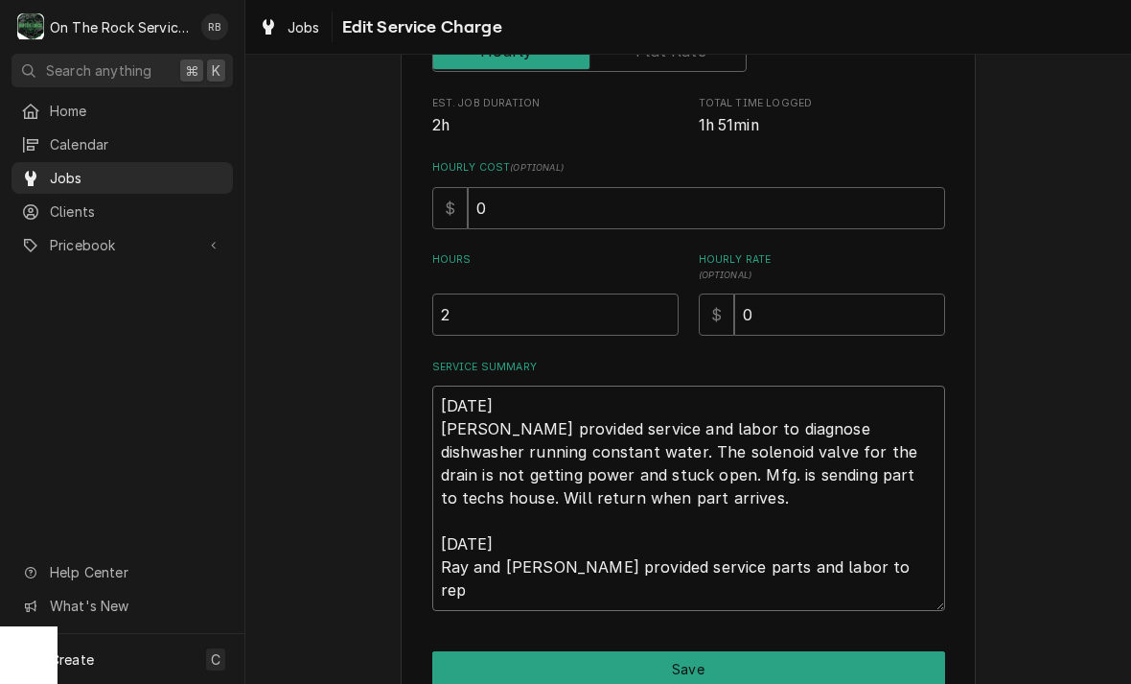
type textarea "8/21/2025 Ray provided service and labor to diagnose dishwasher running constan…"
type textarea "x"
type textarea "8/21/2025 Ray provided service and labor to diagnose dishwasher running constan…"
type textarea "x"
type textarea "8/21/2025 Ray provided service and labor to diagnose dishwasher running constan…"
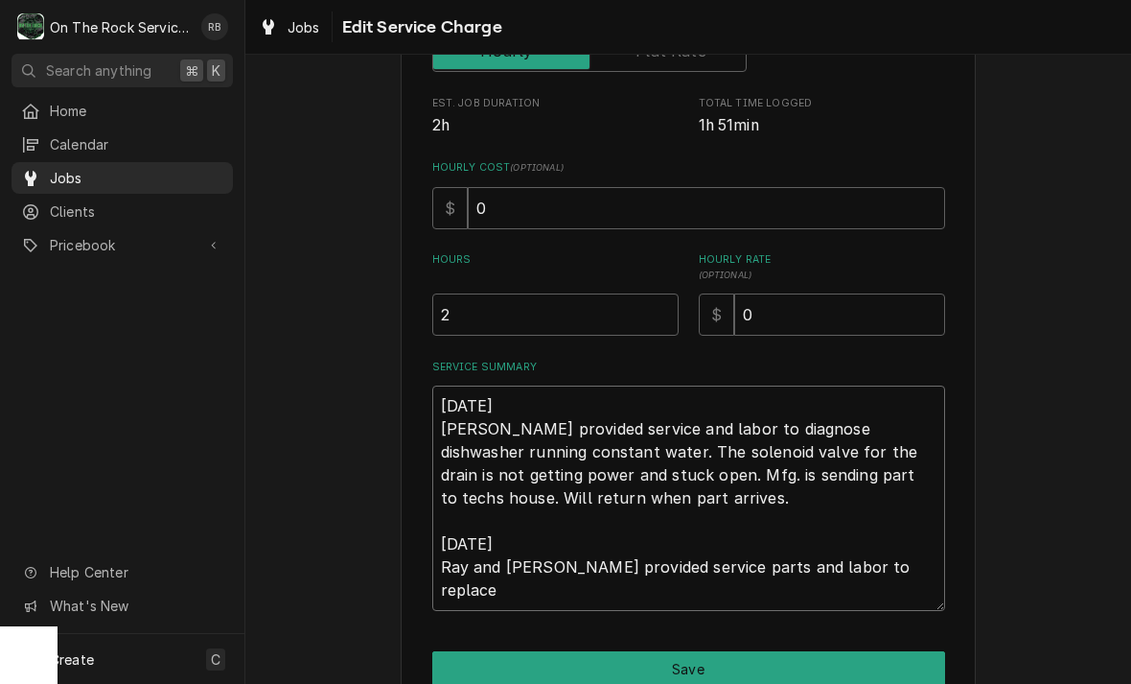
type textarea "x"
type textarea "8/21/2025 Ray provided service and labor to diagnose dishwasher running constan…"
type textarea "x"
type textarea "8/21/2025 Ray provided service and labor to diagnose dishwasher running constan…"
type textarea "x"
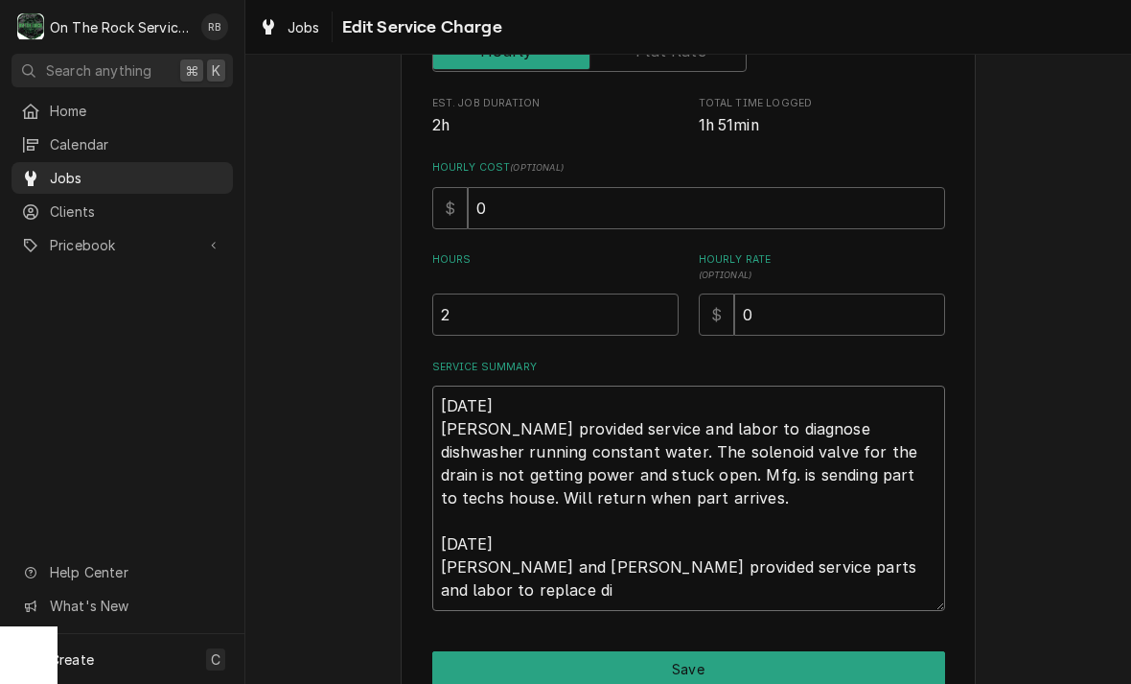
type textarea "8/21/2025 Ray provided service and labor to diagnose dishwasher running constan…"
type textarea "x"
type textarea "8/21/2025 Ray provided service and labor to diagnose dishwasher running constan…"
type textarea "x"
type textarea "8/21/2025 Ray provided service and labor to diagnose dishwasher running constan…"
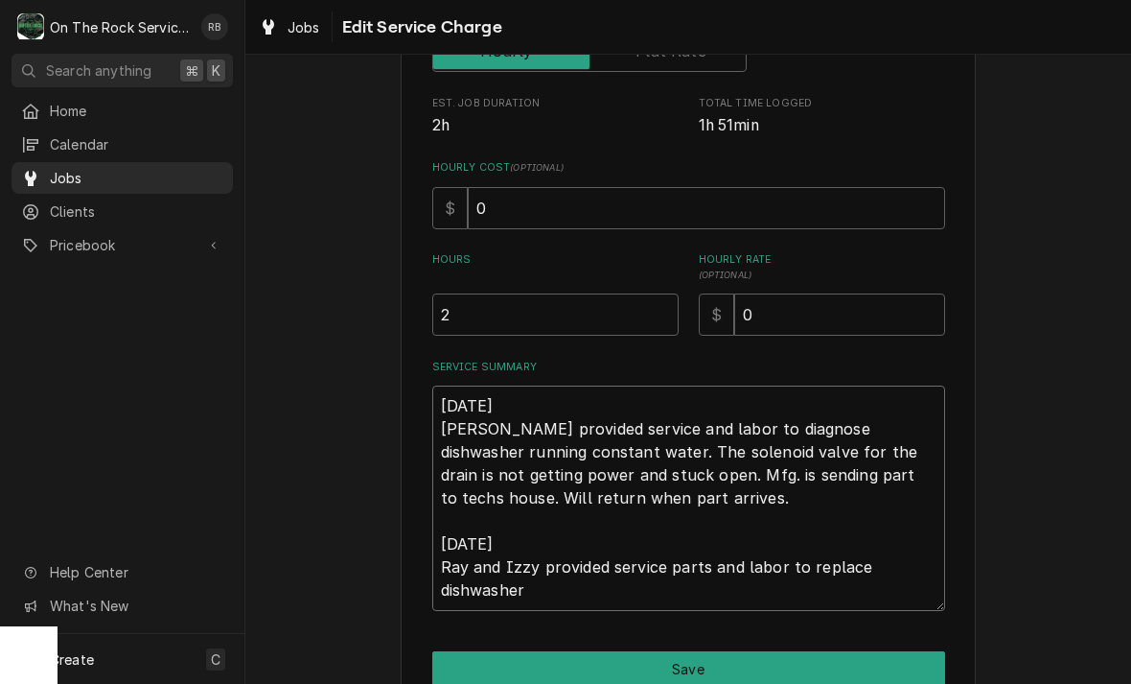
type textarea "x"
type textarea "8/21/2025 Ray provided service and labor to diagnose dishwasher running constan…"
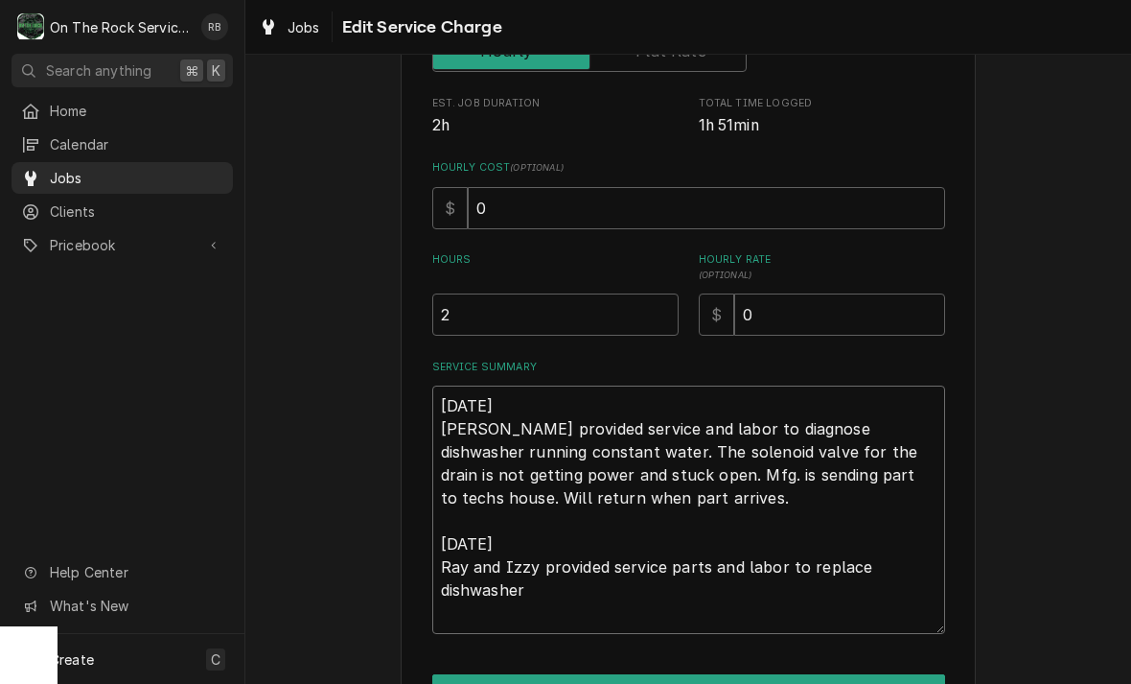
type textarea "x"
type textarea "8/21/2025 Ray provided service and labor to diagnose dishwasher running constan…"
type textarea "x"
type textarea "8/21/2025 Ray provided service and labor to diagnose dishwasher running constan…"
type textarea "x"
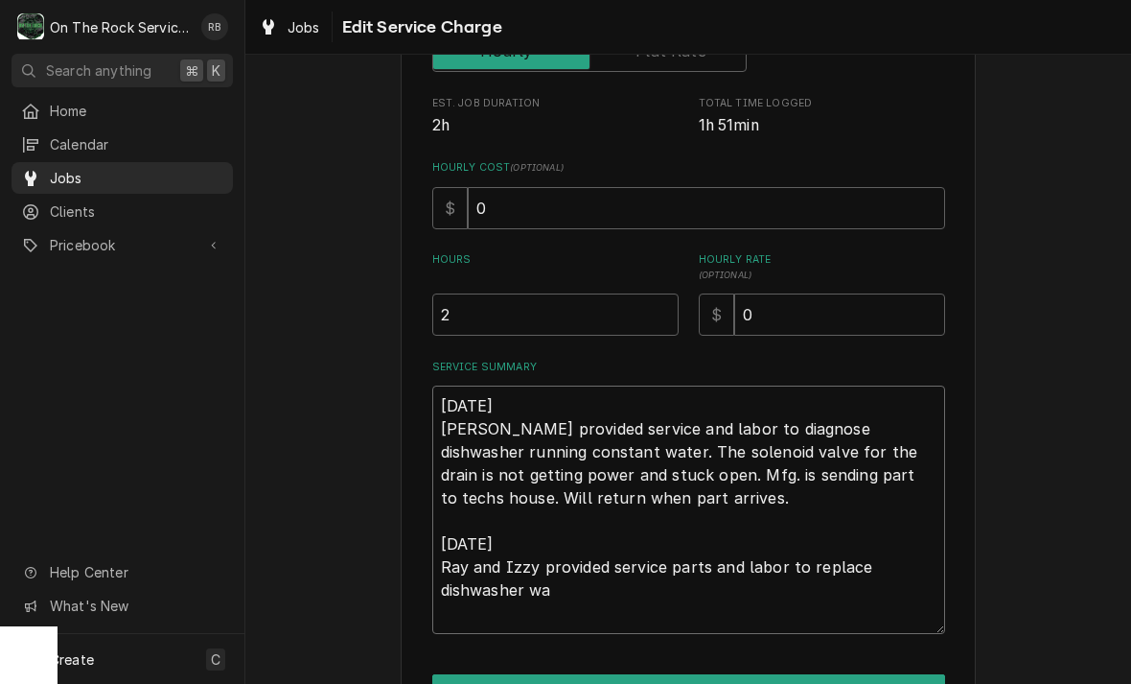
type textarea "8/21/2025 Ray provided service and labor to diagnose dishwasher running constan…"
type textarea "x"
type textarea "8/21/2025 Ray provided service and labor to diagnose dishwasher running constan…"
type textarea "x"
type textarea "8/21/2025 Ray provided service and labor to diagnose dishwasher running constan…"
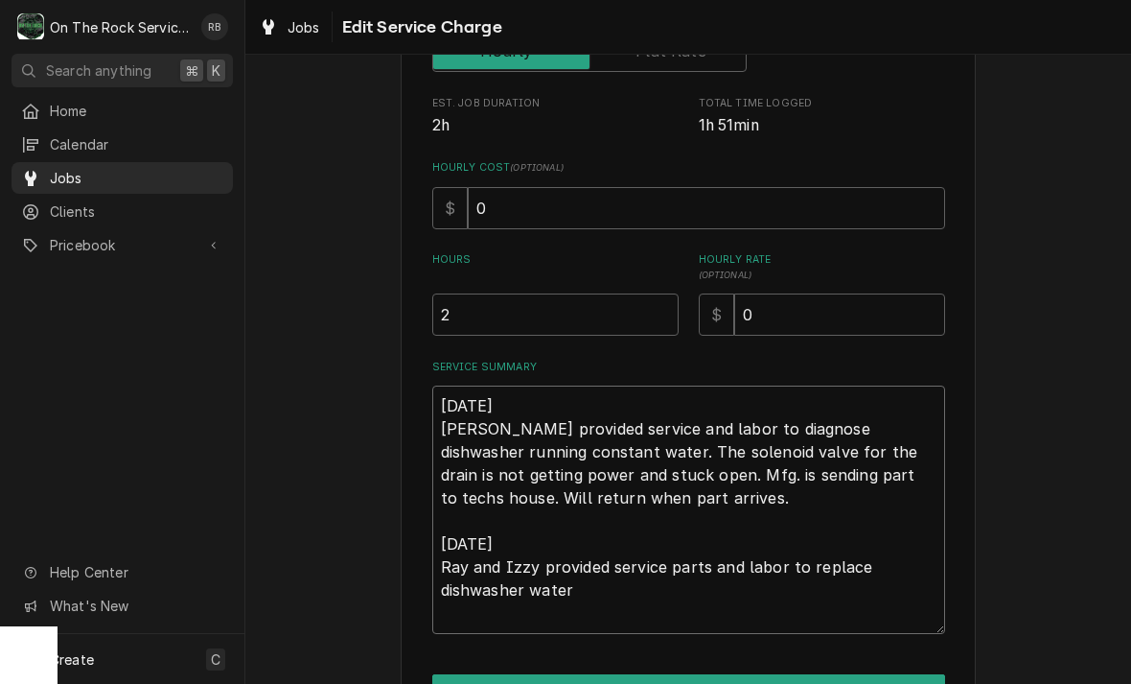
type textarea "x"
type textarea "8/21/2025 Ray provided service and labor to diagnose dishwasher running constan…"
type textarea "x"
type textarea "8/21/2025 Ray provided service and labor to diagnose dishwasher running constan…"
type textarea "x"
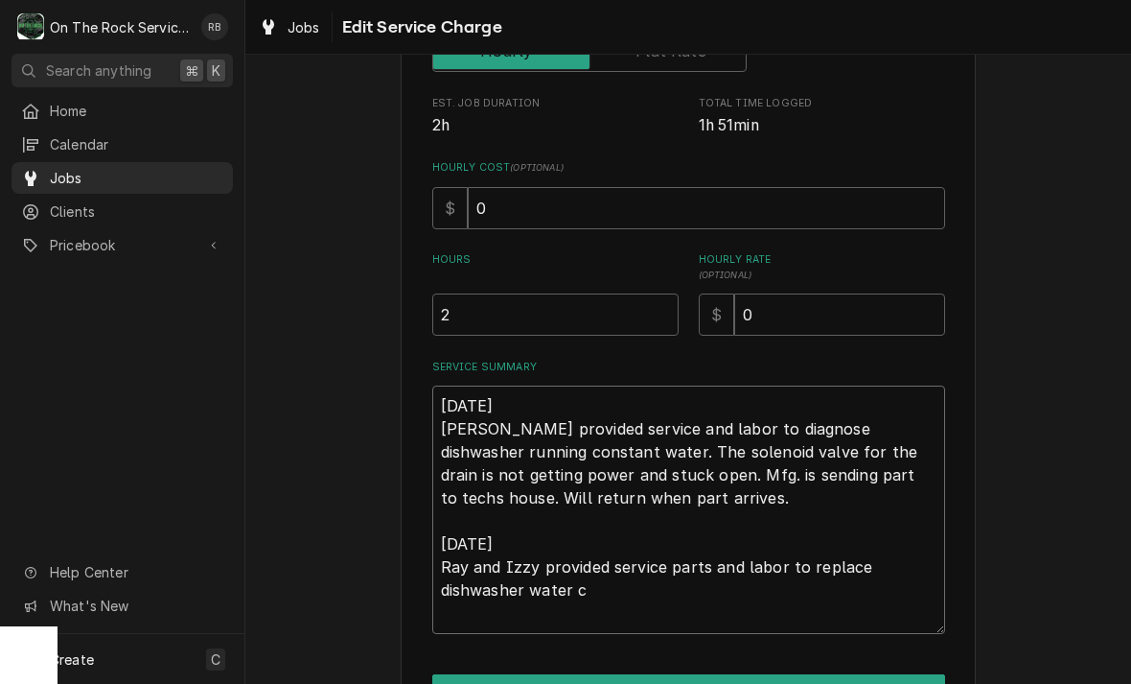
type textarea "8/21/2025 Ray provided service and labor to diagnose dishwasher running constan…"
type textarea "x"
type textarea "8/21/2025 Ray provided service and labor to diagnose dishwasher running constan…"
type textarea "x"
type textarea "8/21/2025 Ray provided service and labor to diagnose dishwasher running constan…"
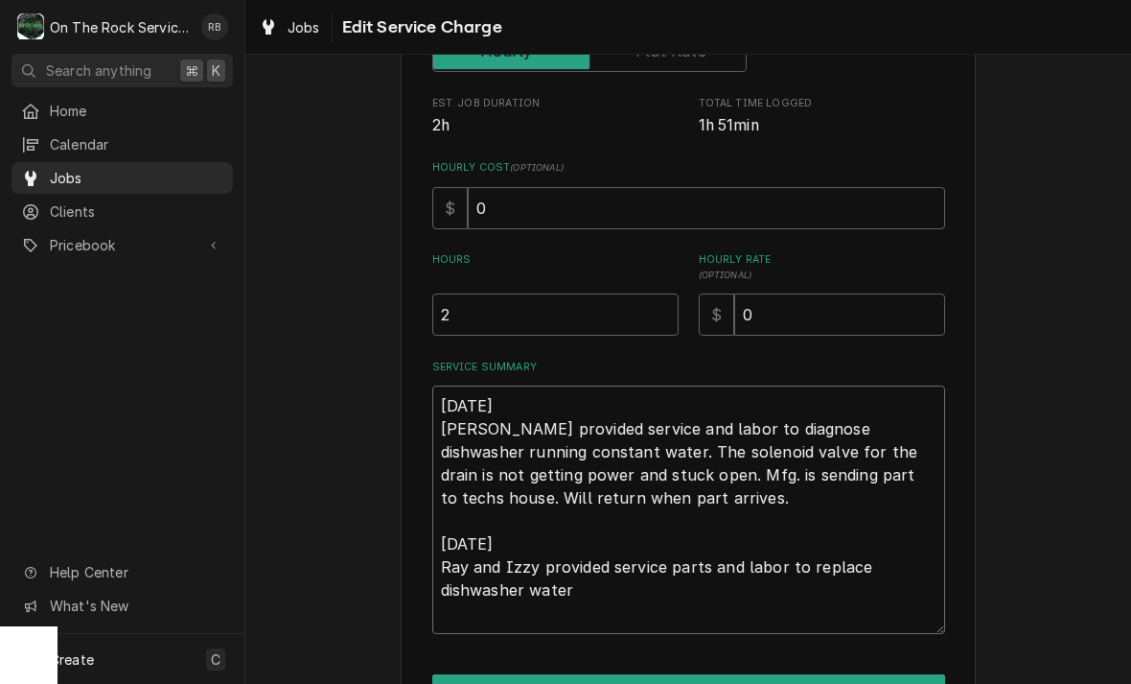
type textarea "x"
type textarea "8/21/2025 Ray provided service and labor to diagnose dishwasher running constan…"
type textarea "x"
type textarea "8/21/2025 Ray provided service and labor to diagnose dishwasher running constan…"
type textarea "x"
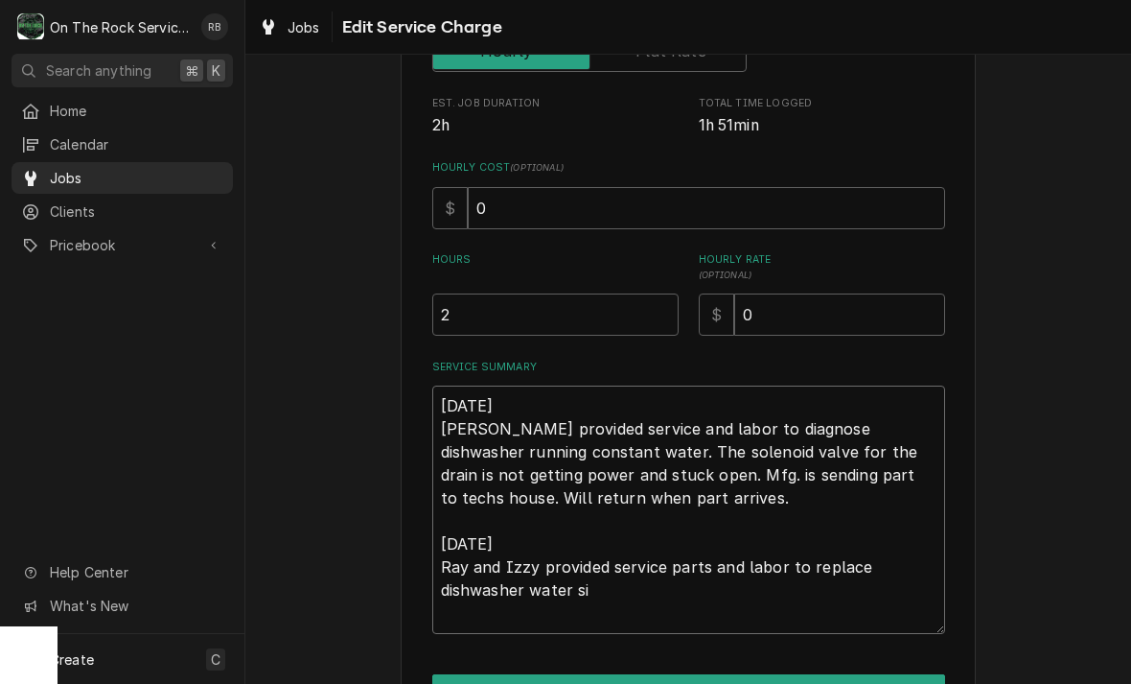
type textarea "8/21/2025 Ray provided service and labor to diagnose dishwasher running constan…"
type textarea "x"
type textarea "8/21/2025 Ray provided service and labor to diagnose dishwasher running constan…"
type textarea "x"
type textarea "8/21/2025 Ray provided service and labor to diagnose dishwasher running constan…"
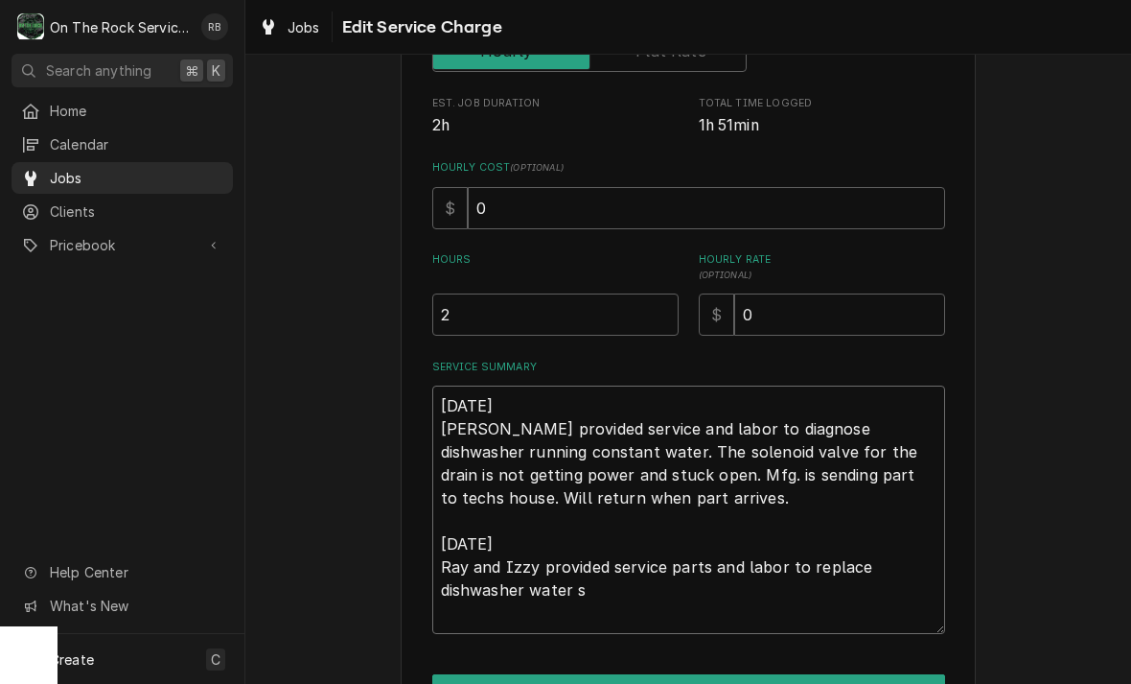
type textarea "x"
type textarea "8/21/2025 Ray provided service and labor to diagnose dishwasher running constan…"
type textarea "x"
type textarea "8/21/2025 Ray provided service and labor to diagnose dishwasher running constan…"
type textarea "x"
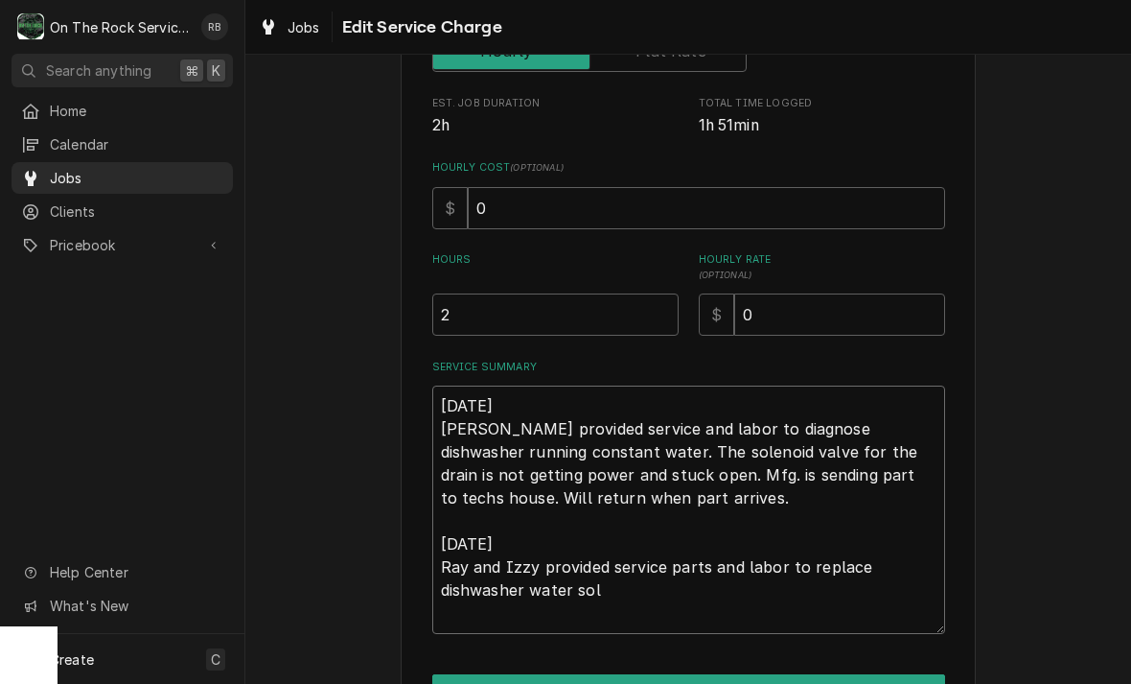
type textarea "8/21/2025 Ray provided service and labor to diagnose dishwasher running constan…"
type textarea "x"
type textarea "8/21/2025 Ray provided service and labor to diagnose dishwasher running constan…"
type textarea "x"
type textarea "8/21/2025 Ray provided service and labor to diagnose dishwasher running constan…"
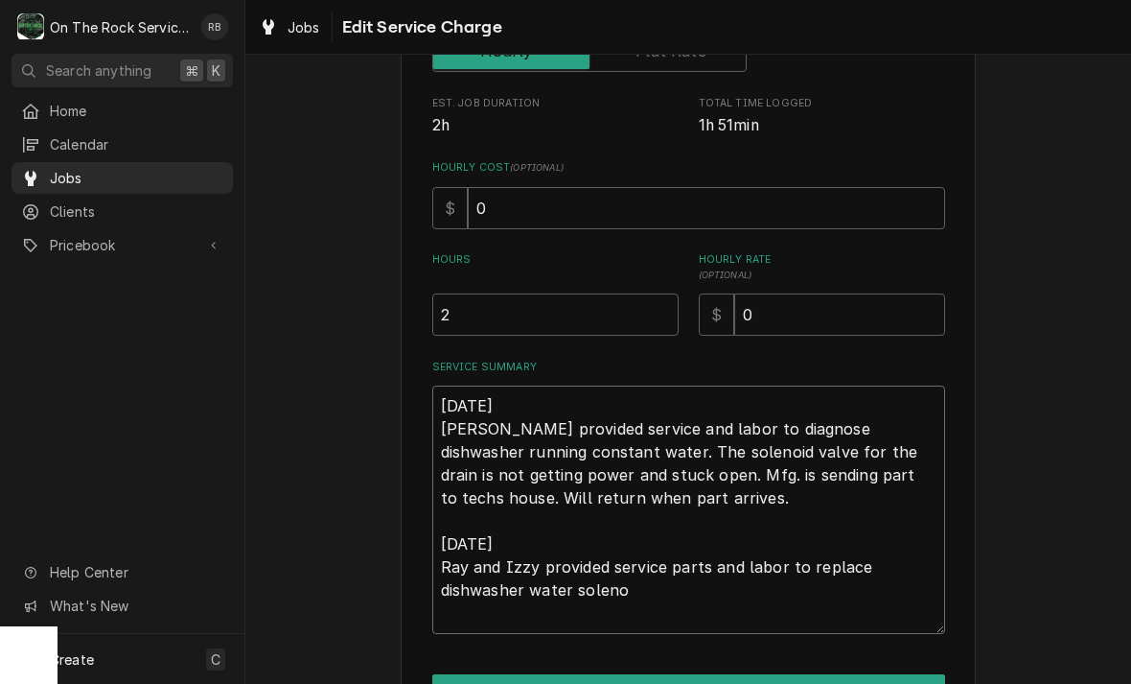
type textarea "x"
type textarea "8/21/2025 Ray provided service and labor to diagnose dishwasher running constan…"
type textarea "x"
type textarea "8/21/2025 Ray provided service and labor to diagnose dishwasher running constan…"
type textarea "x"
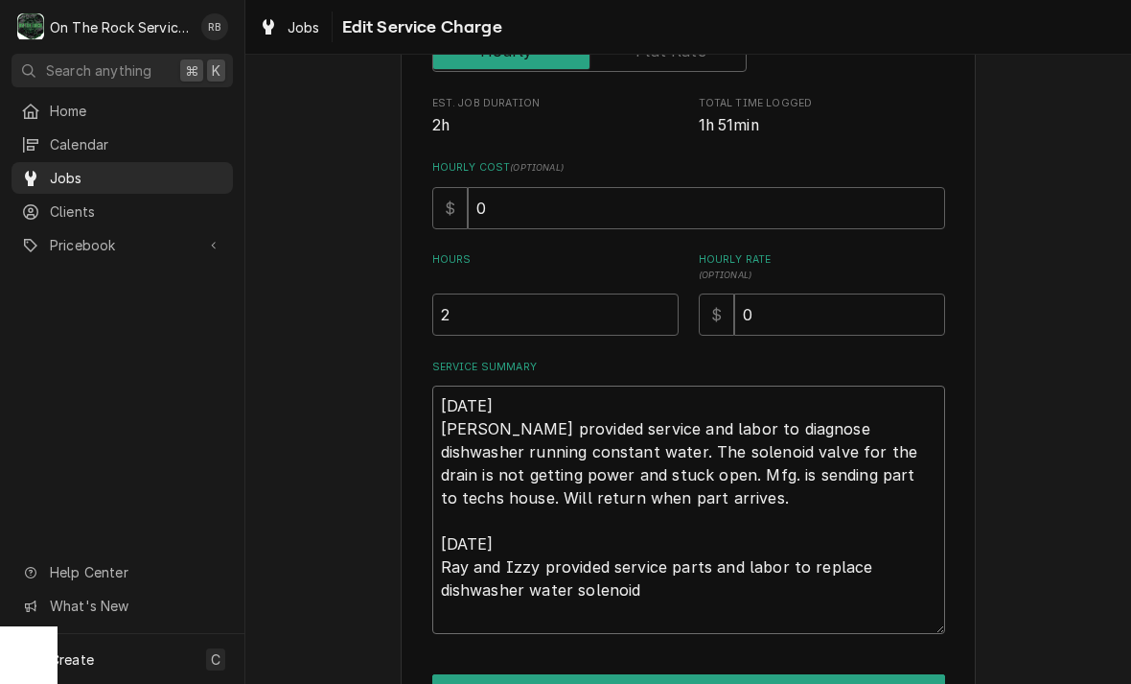
type textarea "8/21/2025 Ray provided service and labor to diagnose dishwasher running constan…"
type textarea "x"
type textarea "8/21/2025 Ray provided service and labor to diagnose dishwasher running constan…"
type textarea "x"
type textarea "8/21/2025 Ray provided service and labor to diagnose dishwasher running constan…"
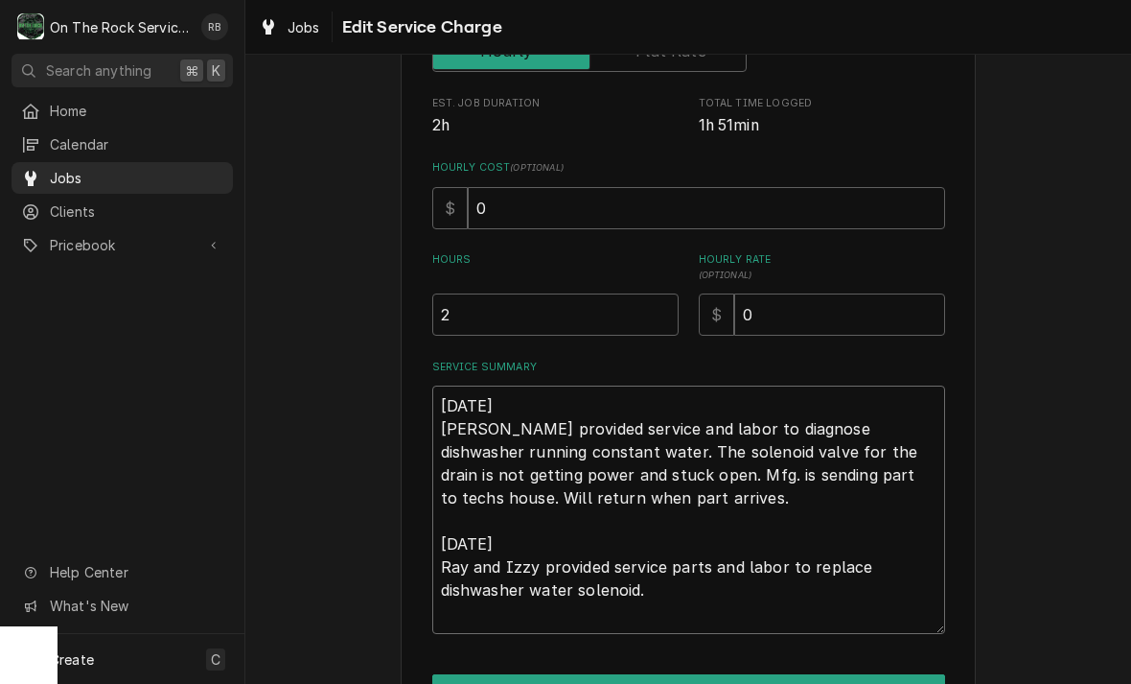
type textarea "x"
type textarea "8/21/2025 Ray provided service and labor to diagnose dishwasher running constan…"
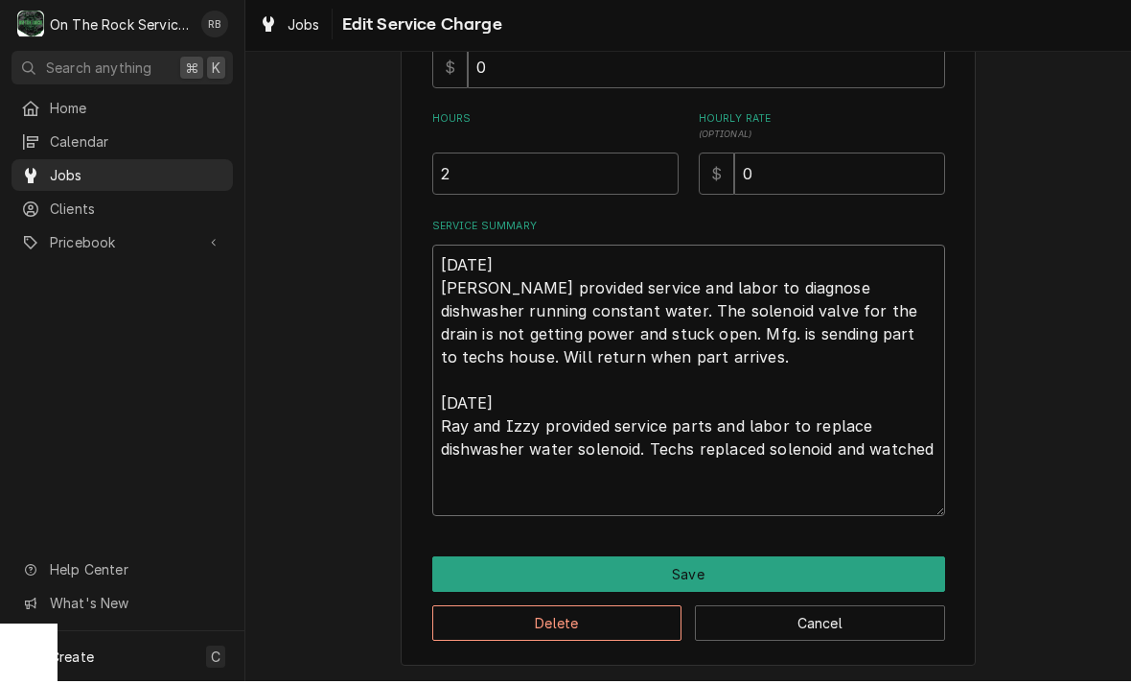
scroll to position [453, 0]
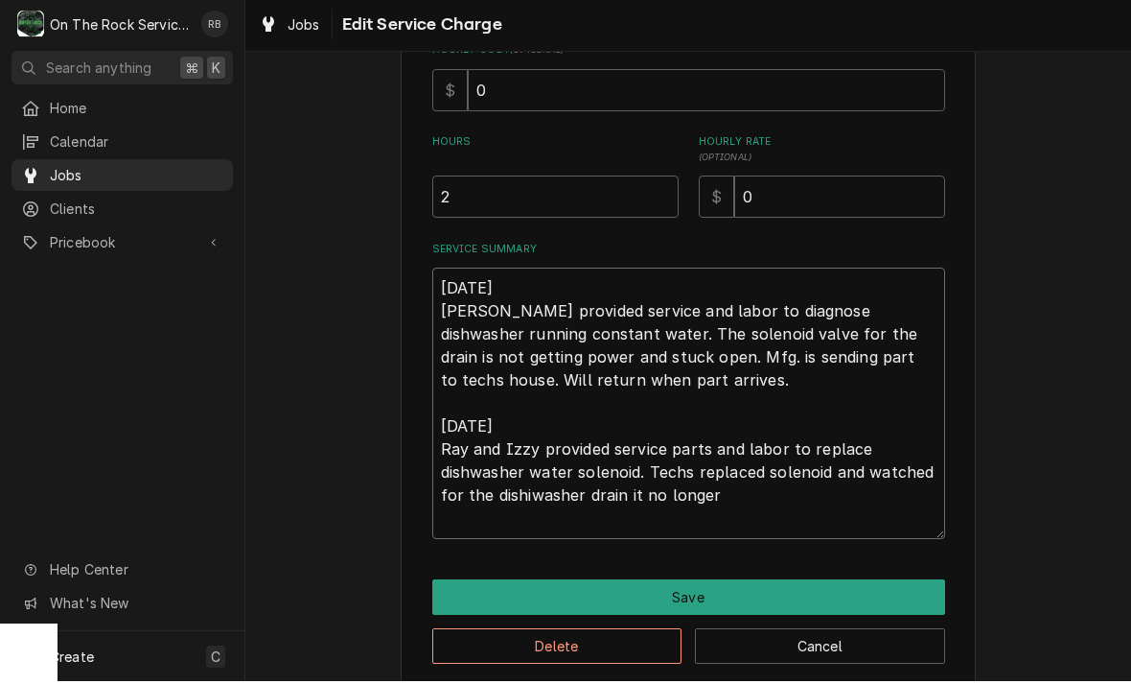
click at [533, 492] on textarea "8/21/2025 Ray provided service and labor to diagnose dishwasher running constan…" at bounding box center [688, 405] width 513 height 271
click at [723, 497] on textarea "8/21/2025 Ray provided service and labor to diagnose dishwasher running constan…" at bounding box center [688, 405] width 513 height 271
click at [644, 500] on textarea "8/21/2025 Ray provided service and labor to diagnose dishwasher running constan…" at bounding box center [688, 405] width 513 height 271
click at [730, 493] on textarea "8/21/2025 Ray provided service and labor to diagnose dishwasher running constan…" at bounding box center [688, 405] width 513 height 271
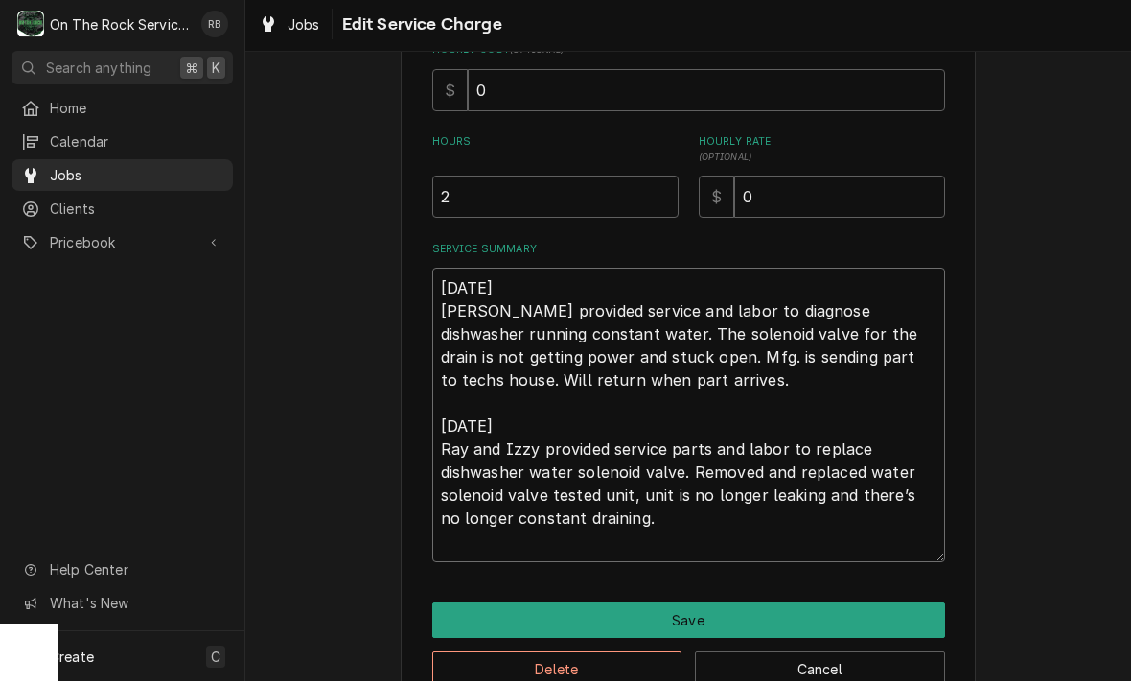
click at [564, 517] on textarea "8/21/2025 Ray provided service and labor to diagnose dishwasher running constan…" at bounding box center [688, 417] width 513 height 294
click at [551, 513] on textarea "8/21/2025 Ray provided service and labor to diagnose dishwasher running constan…" at bounding box center [688, 417] width 513 height 294
click at [669, 527] on textarea "8/21/2025 Ray provided service and labor to diagnose dishwasher running constan…" at bounding box center [688, 417] width 513 height 294
click at [658, 516] on textarea "8/21/2025 Ray provided service and labor to diagnose dishwasher running constan…" at bounding box center [688, 417] width 513 height 294
click at [813, 494] on textarea "8/21/2025 Ray provided service and labor to diagnose dishwasher running constan…" at bounding box center [688, 417] width 513 height 294
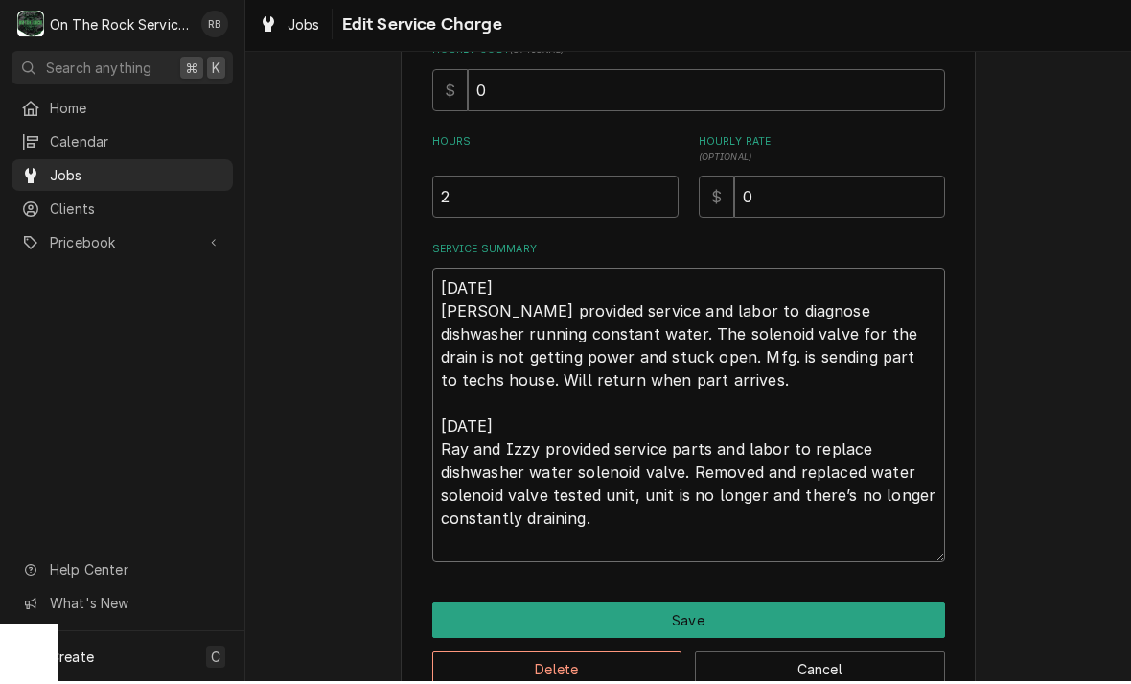
click at [865, 495] on textarea "8/21/2025 Ray provided service and labor to diagnose dishwasher running constan…" at bounding box center [688, 417] width 513 height 294
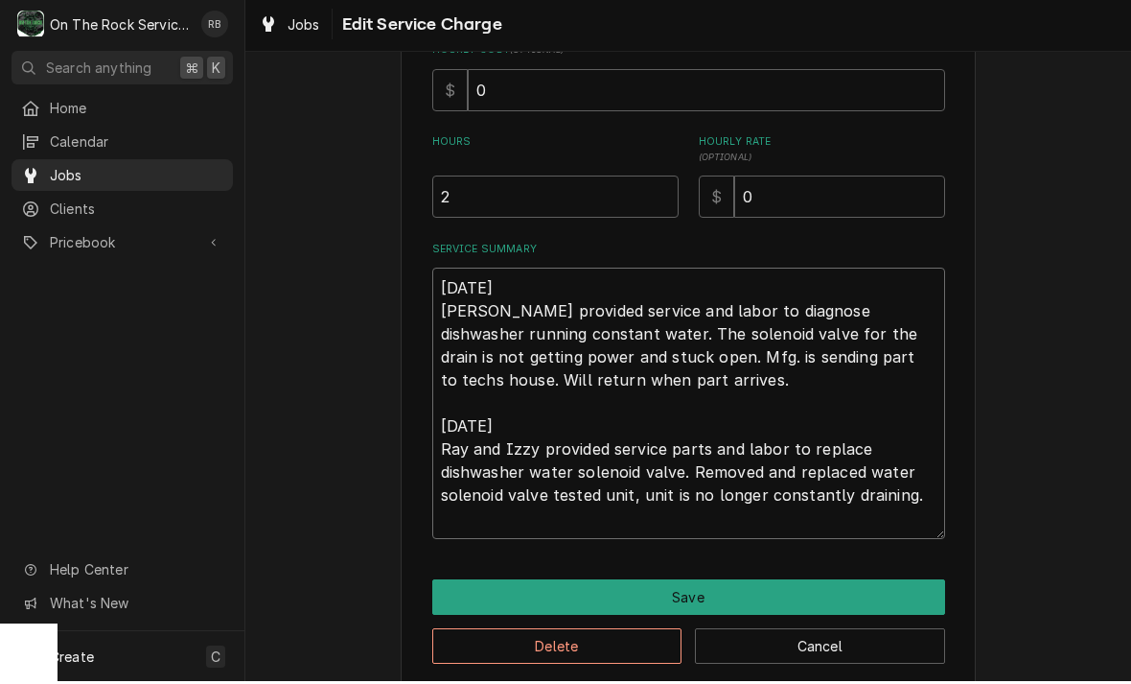
click at [924, 503] on textarea "8/21/2025 Ray provided service and labor to diagnose dishwasher running constan…" at bounding box center [688, 405] width 513 height 271
click at [911, 499] on textarea "8/21/2025 Ray provided service and labor to diagnose dishwasher running constan…" at bounding box center [688, 405] width 513 height 271
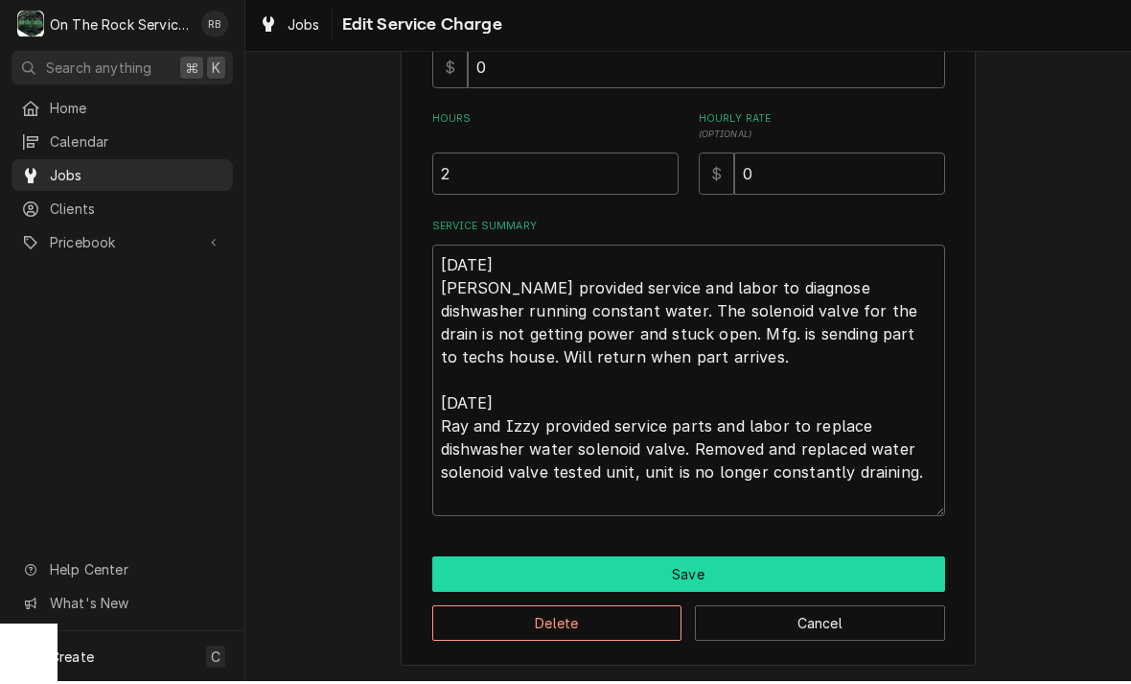
click at [871, 564] on button "Save" at bounding box center [688, 576] width 513 height 35
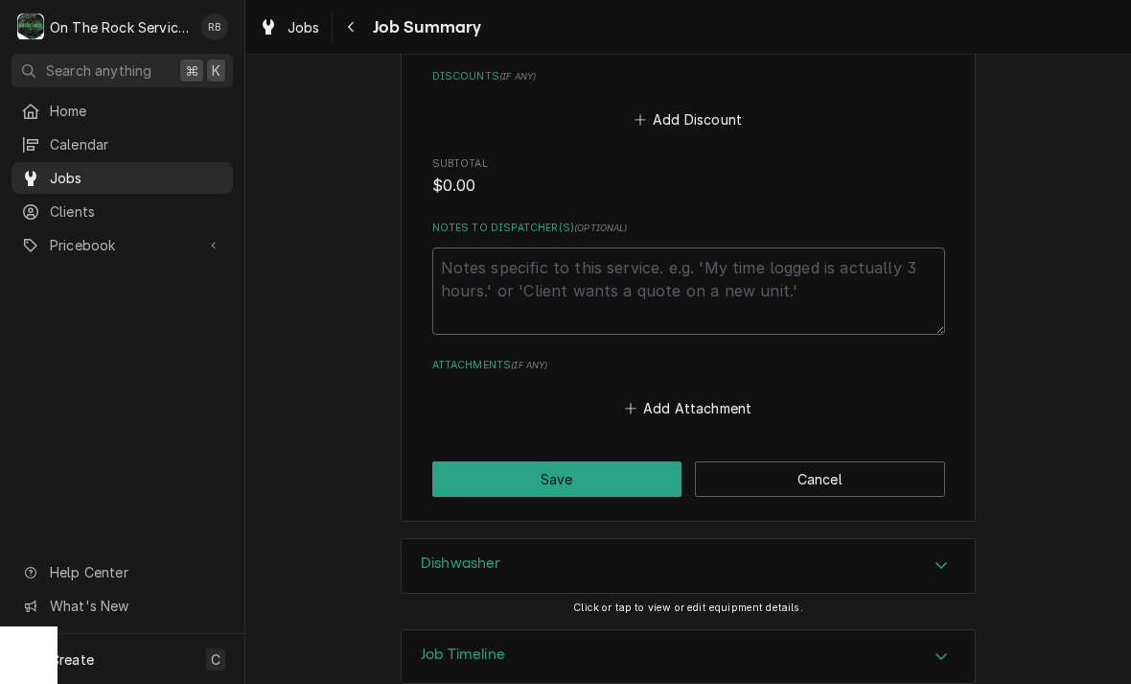
scroll to position [1235, 0]
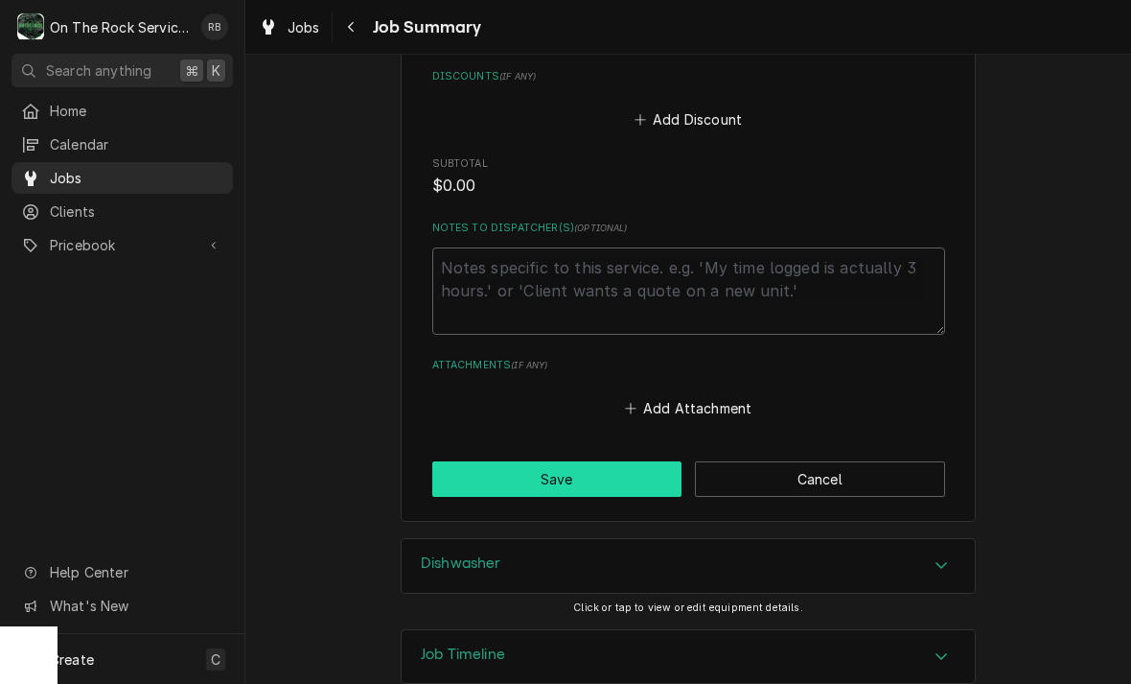
click at [611, 461] on button "Save" at bounding box center [557, 478] width 250 height 35
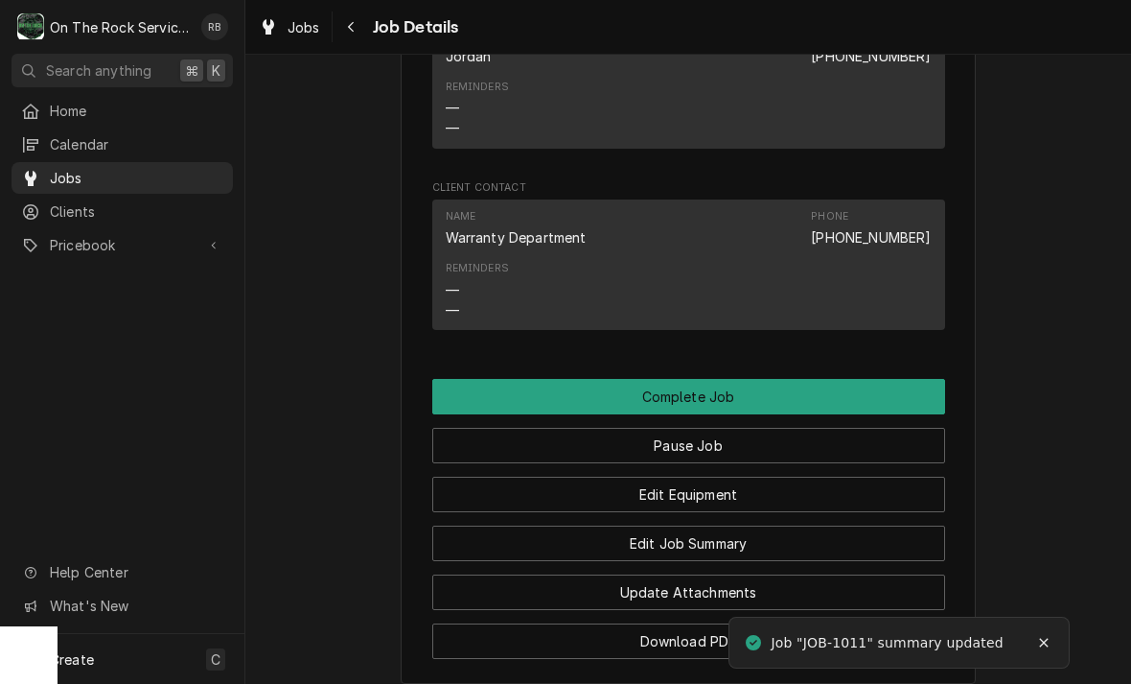
scroll to position [1865, 0]
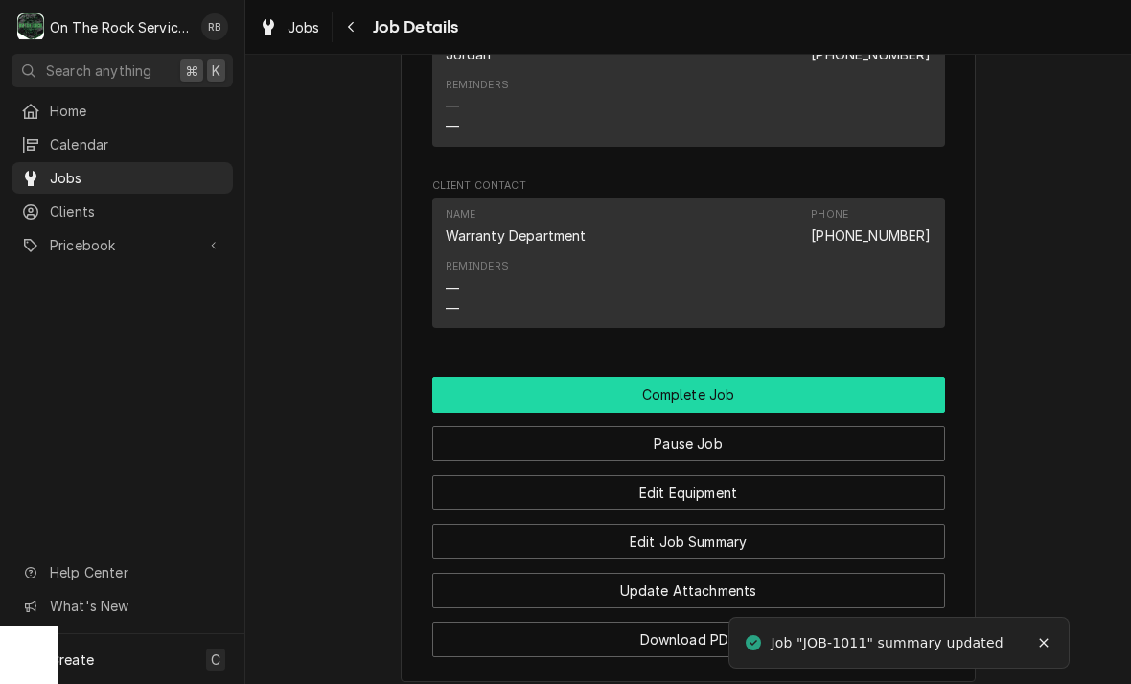
click at [905, 382] on button "Complete Job" at bounding box center [688, 394] width 513 height 35
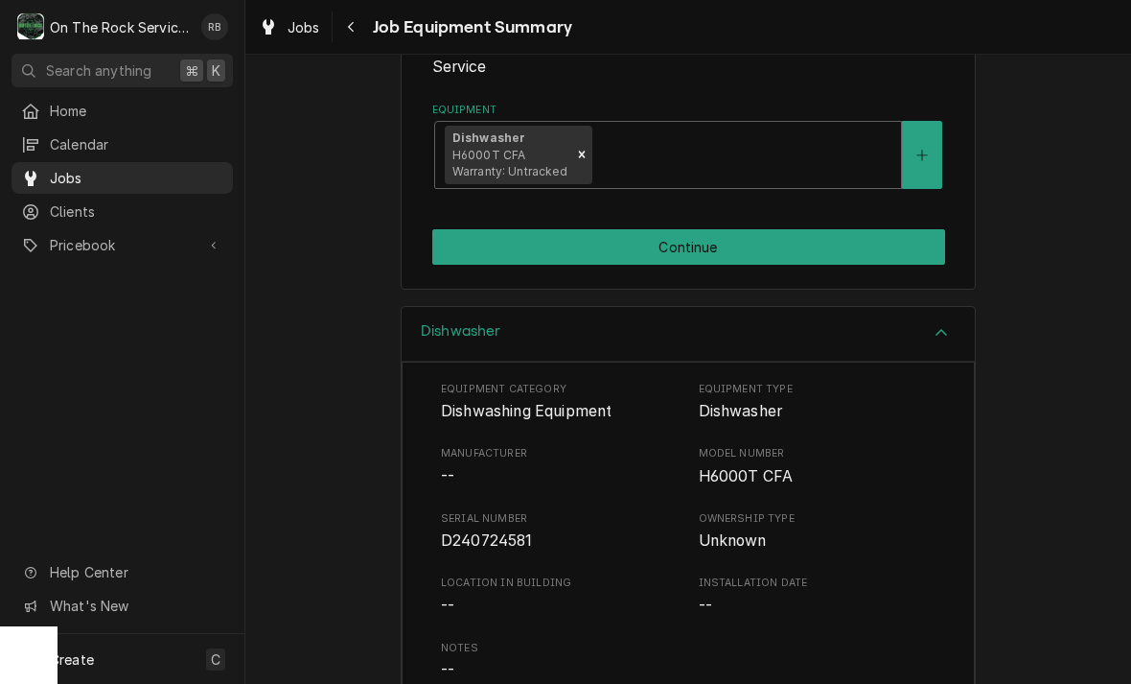
scroll to position [337, 0]
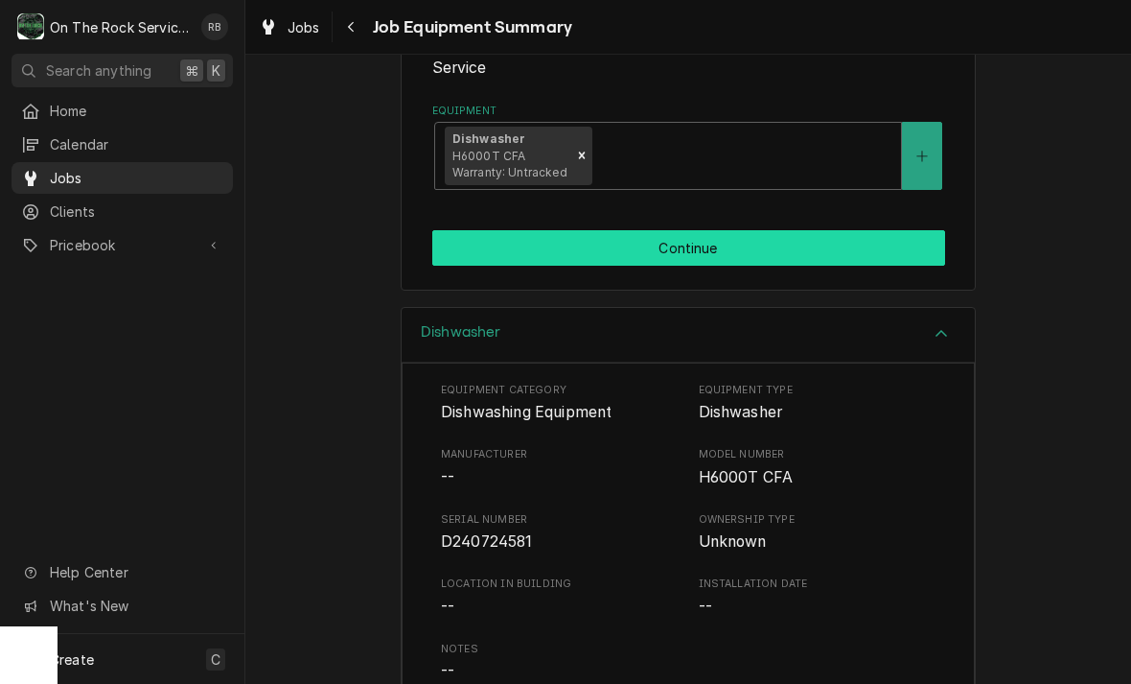
click at [899, 241] on button "Continue" at bounding box center [688, 247] width 513 height 35
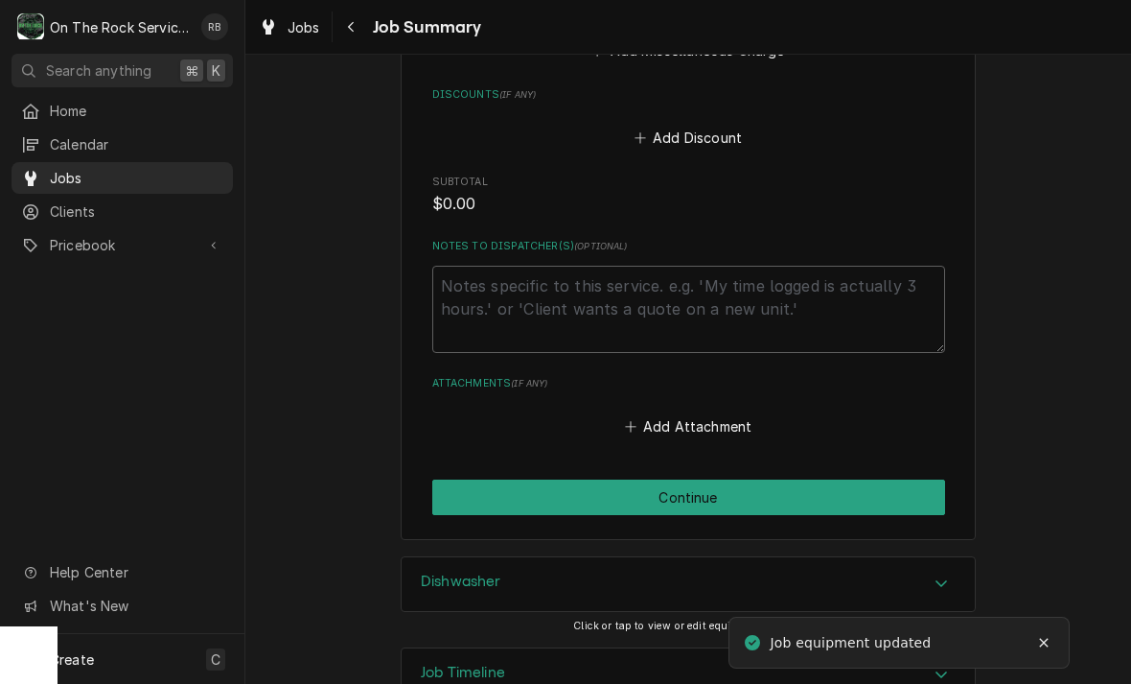
scroll to position [1218, 0]
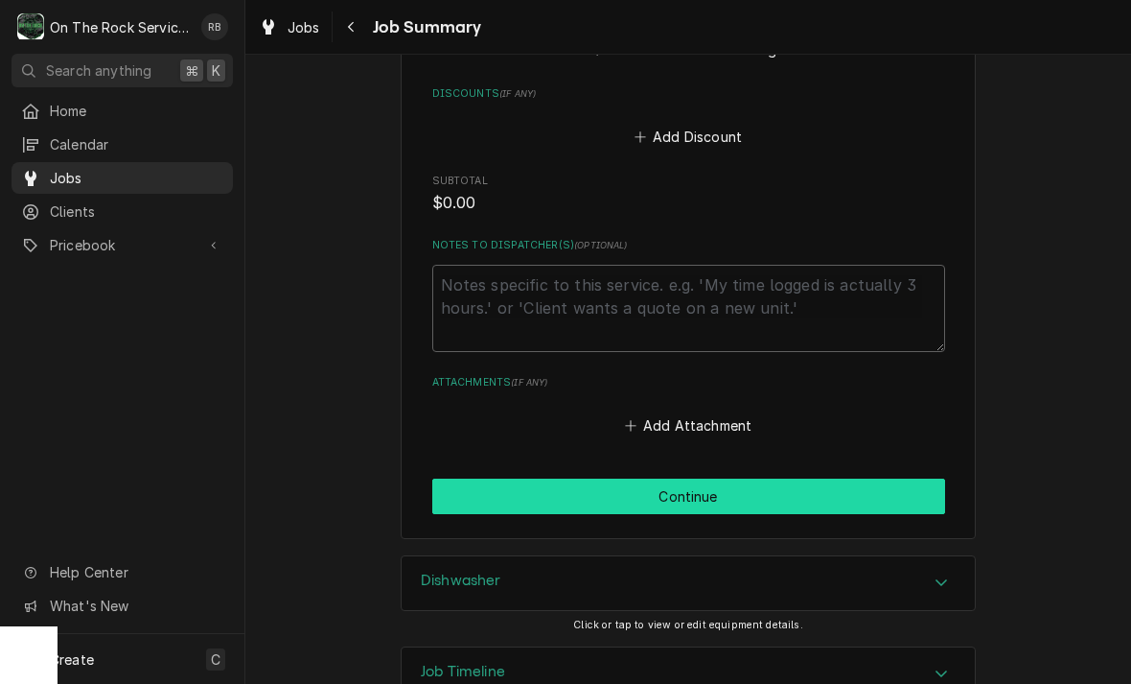
click at [879, 478] on button "Continue" at bounding box center [688, 495] width 513 height 35
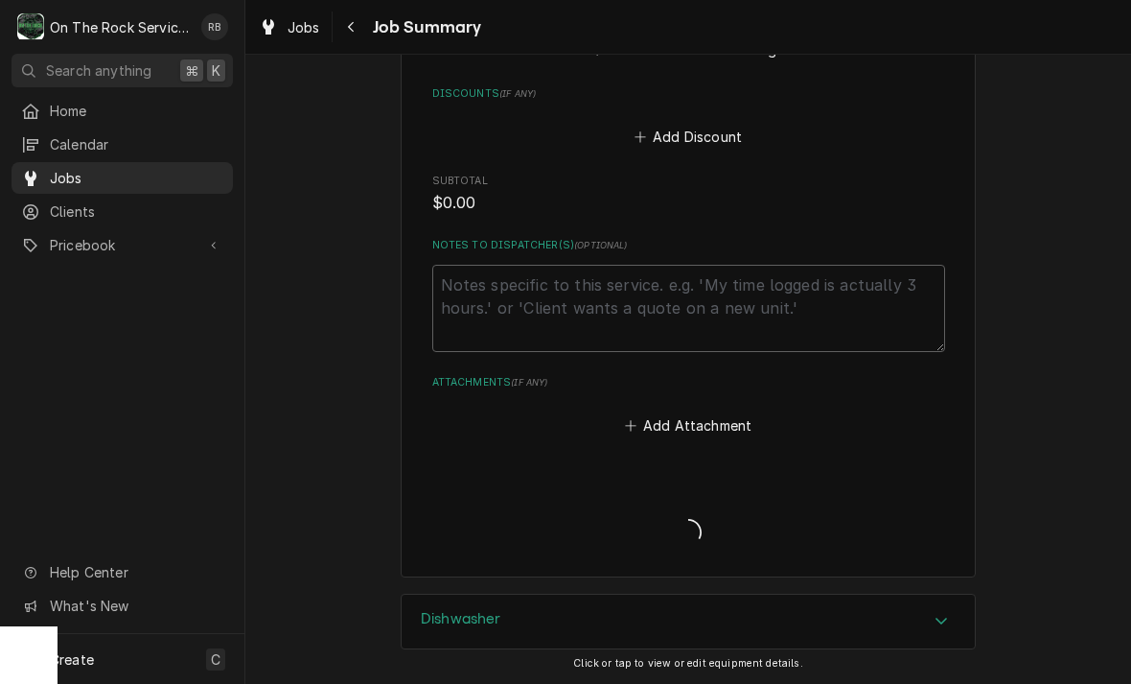
type textarea "x"
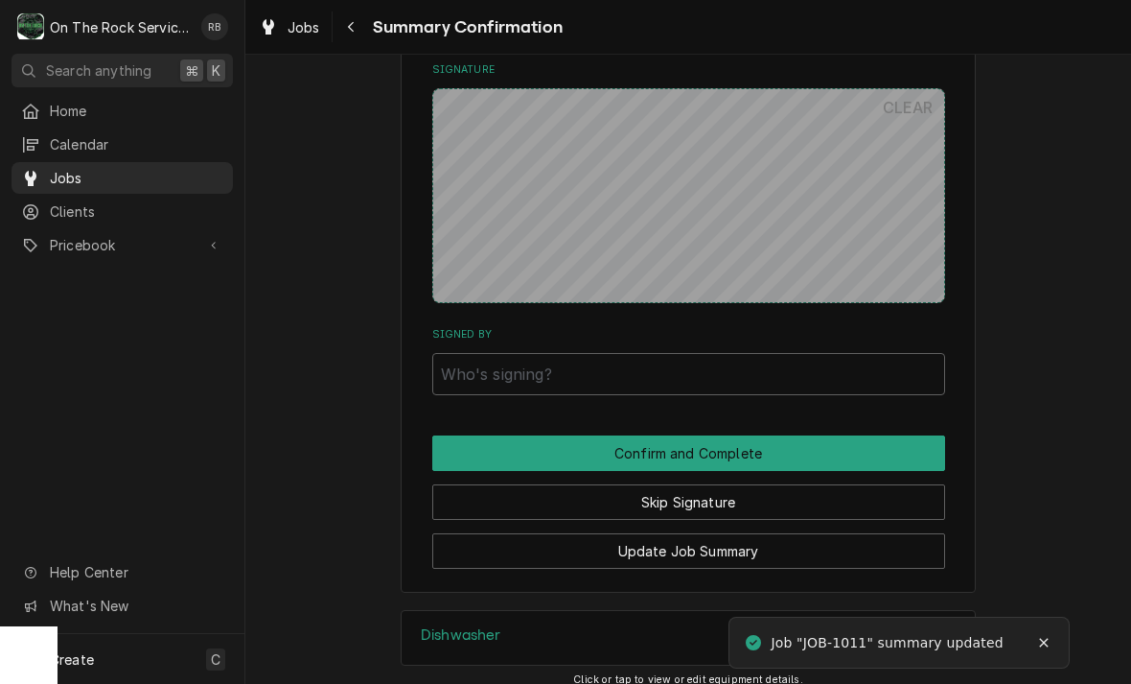
scroll to position [1180, 0]
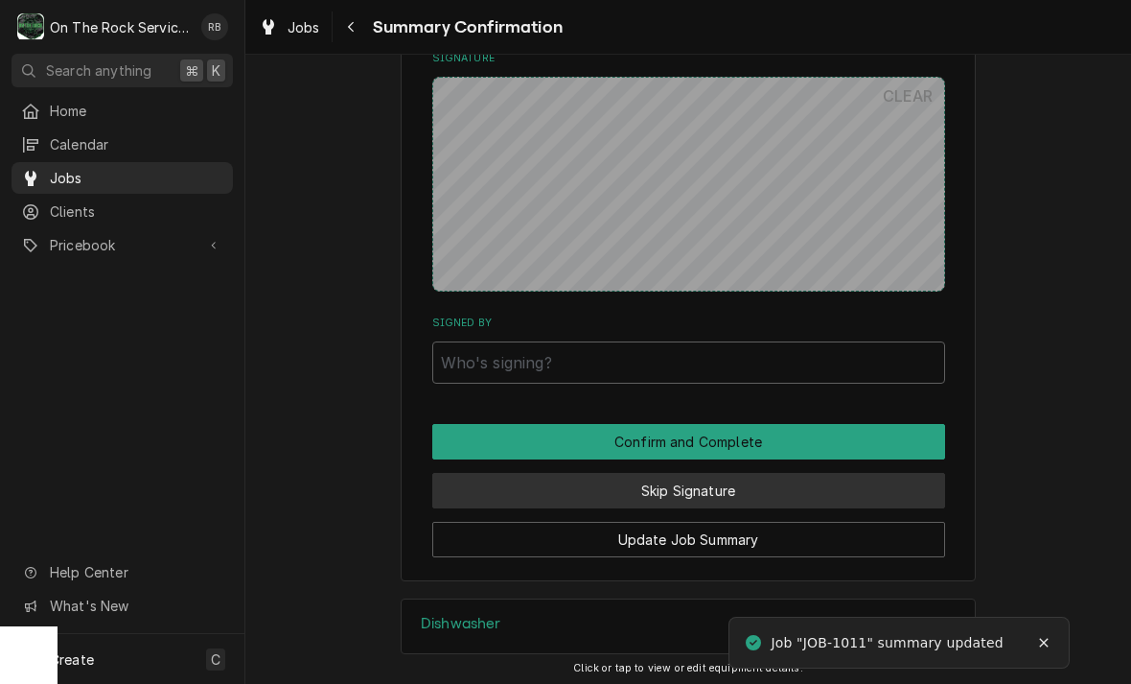
click at [894, 473] on button "Skip Signature" at bounding box center [688, 490] width 513 height 35
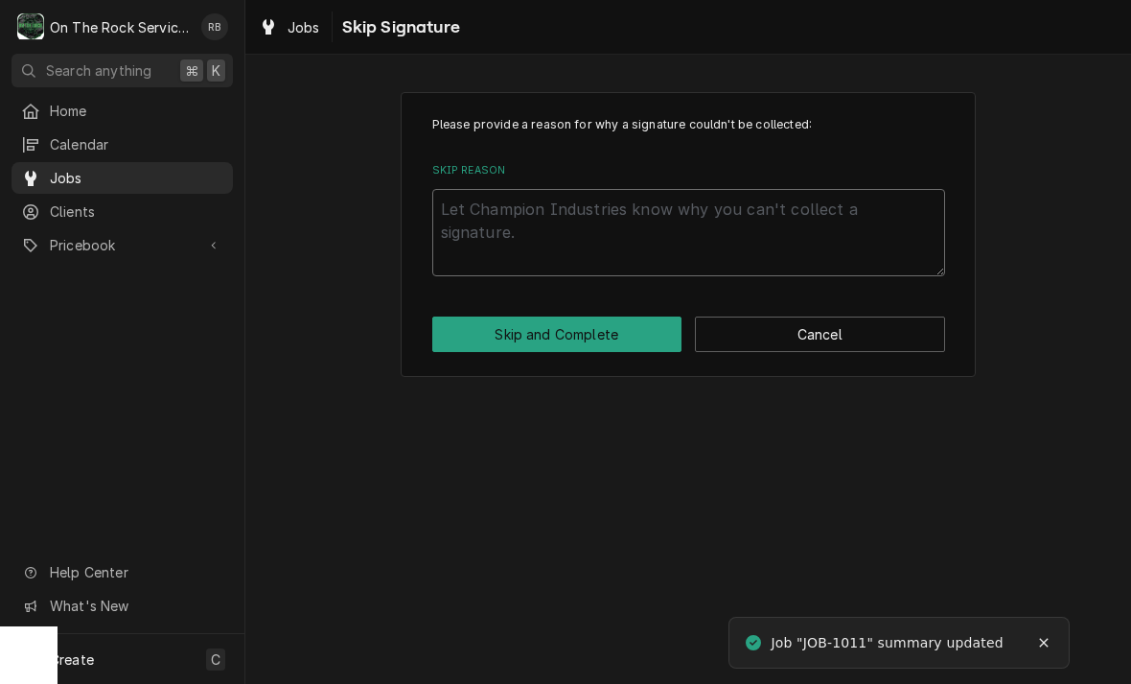
click at [827, 247] on textarea "Skip Reason" at bounding box center [688, 232] width 513 height 87
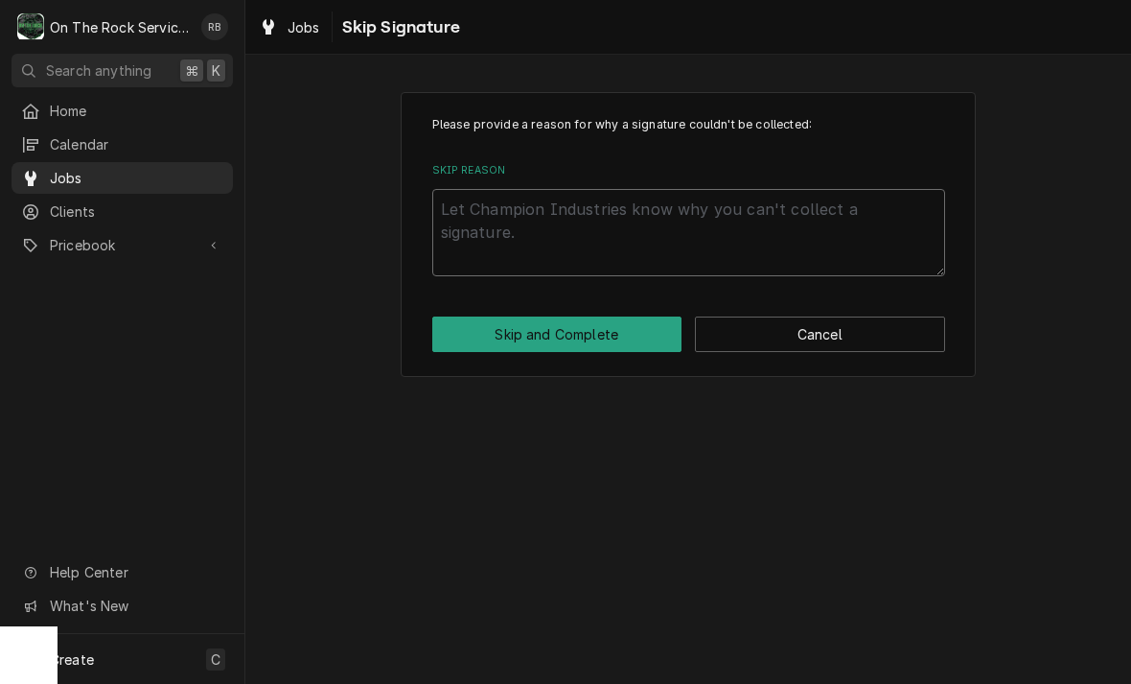
type textarea "x"
type textarea "N"
type textarea "x"
type textarea "No"
type textarea "x"
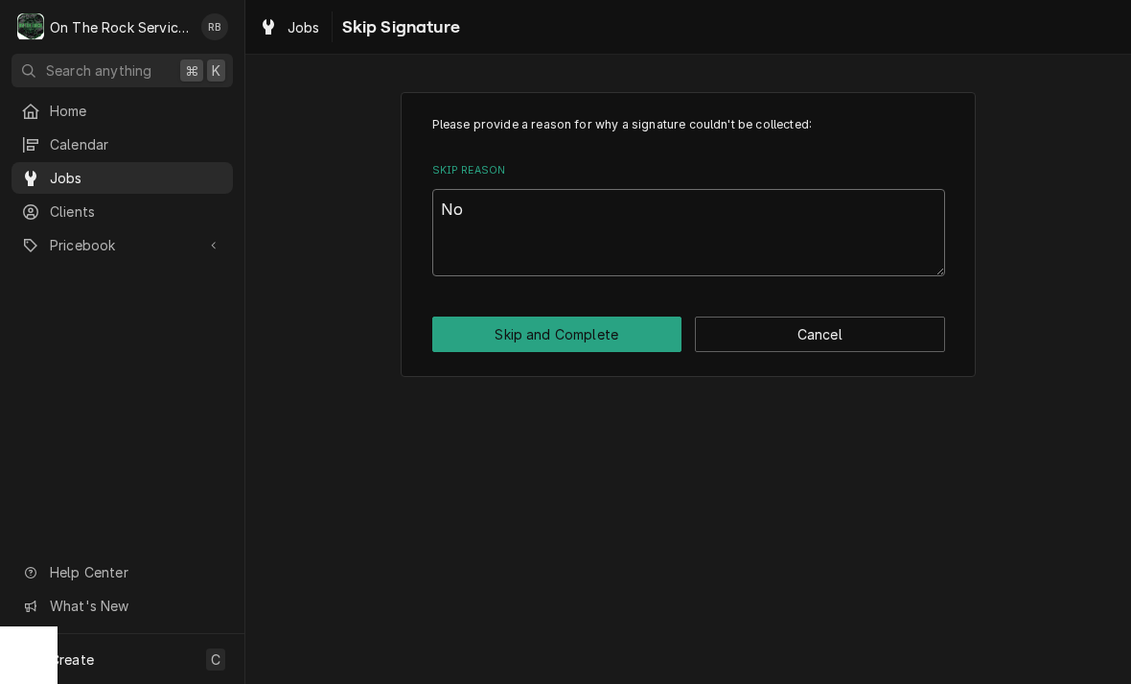
type textarea "Not"
type textarea "x"
type textarea "Not"
type textarea "x"
type textarea "Not n"
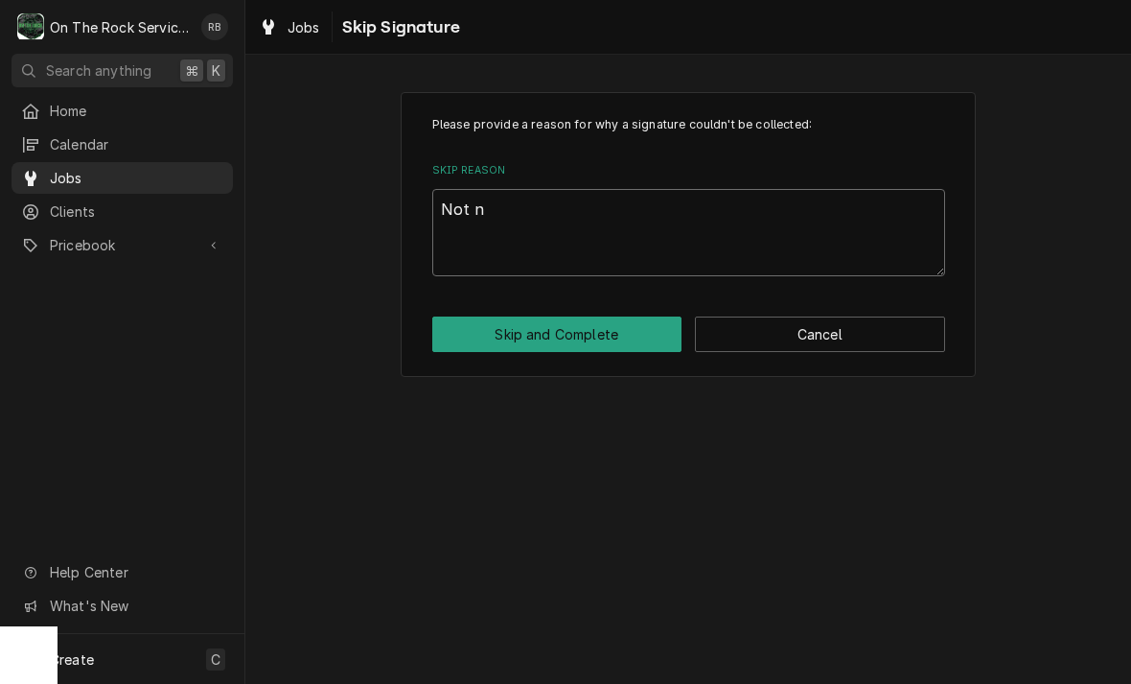
type textarea "x"
type textarea "Not ne"
type textarea "x"
type textarea "Not nee"
type textarea "x"
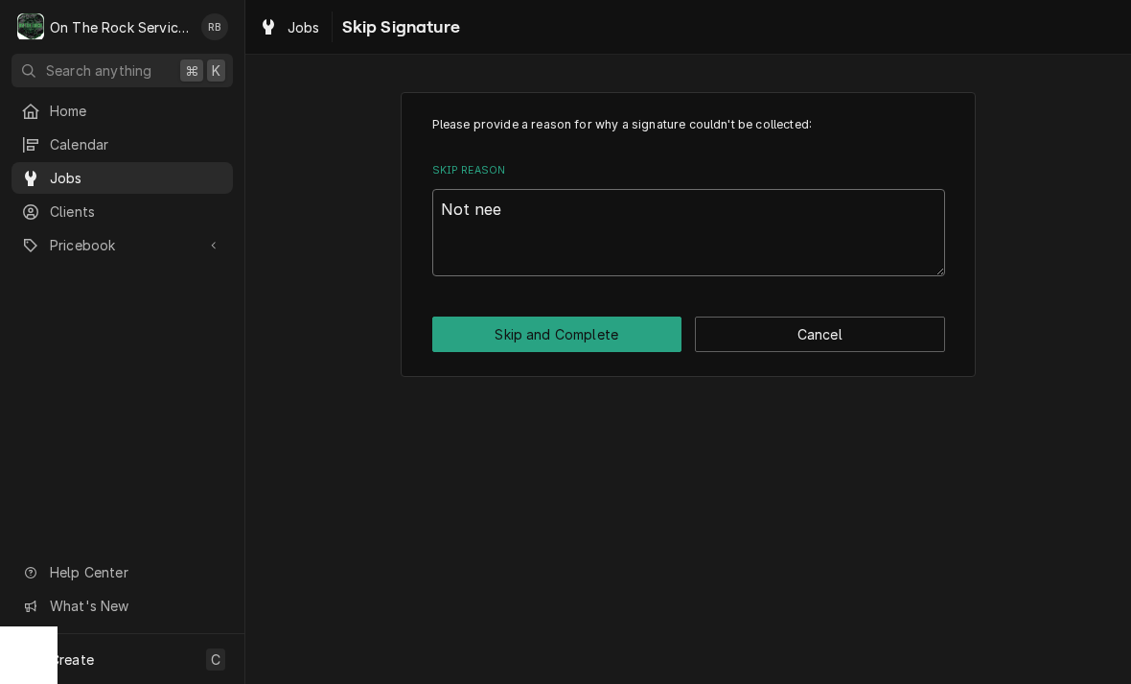
type textarea "Not need"
type textarea "x"
type textarea "Not neede"
type textarea "x"
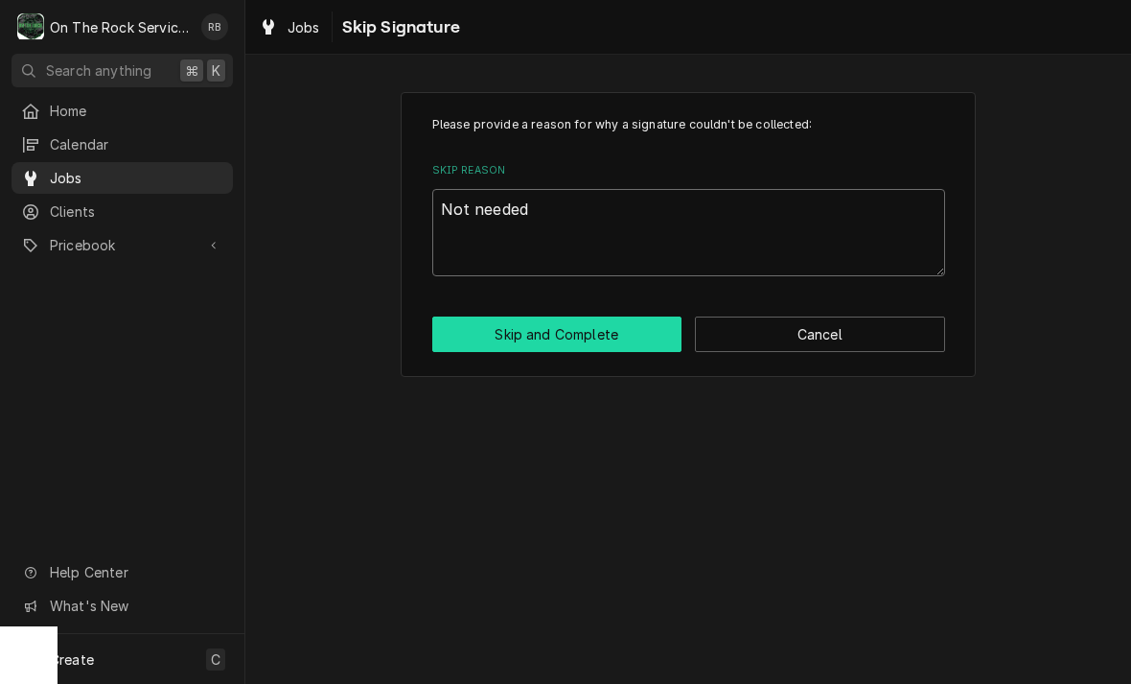
type textarea "Not needed"
click at [611, 321] on button "Skip and Complete" at bounding box center [557, 333] width 250 height 35
type textarea "x"
